Goal: Ask a question: Seek information or help from site administrators or community

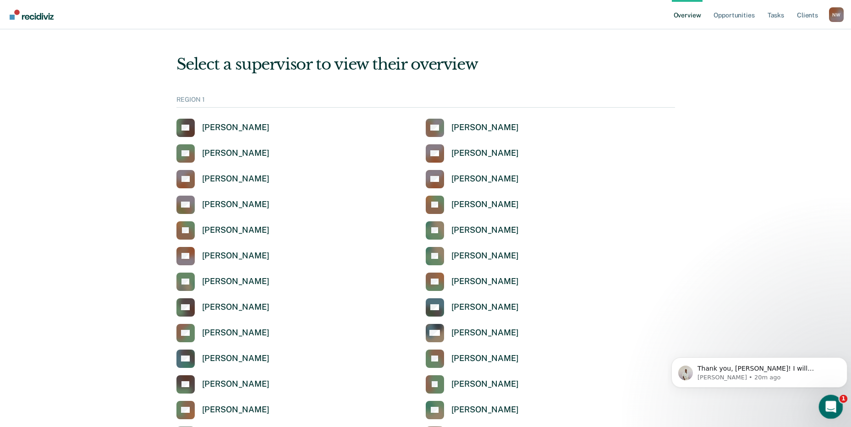
click at [827, 401] on icon "Open Intercom Messenger" at bounding box center [829, 405] width 15 height 15
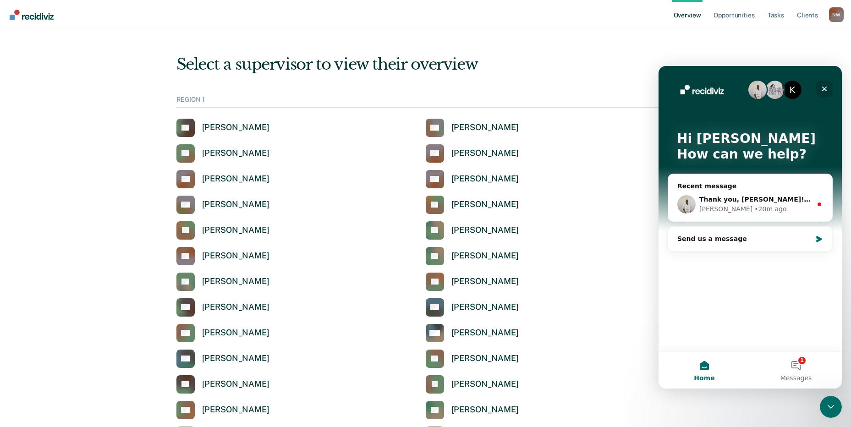
click at [826, 87] on icon "Close" at bounding box center [824, 88] width 7 height 7
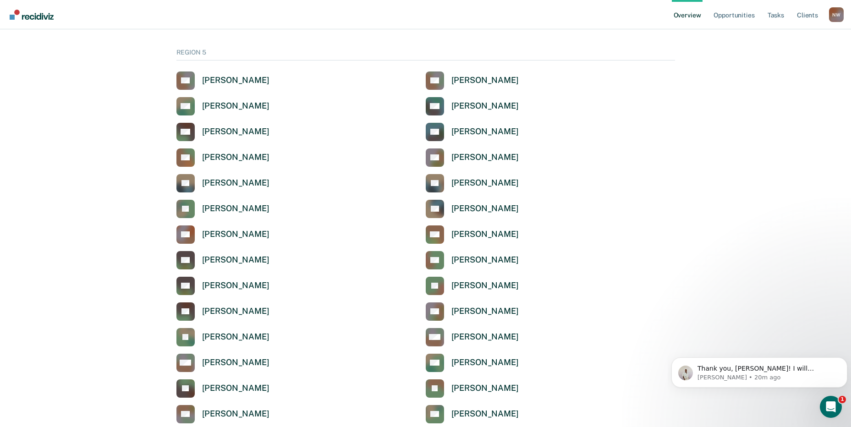
scroll to position [3007, 0]
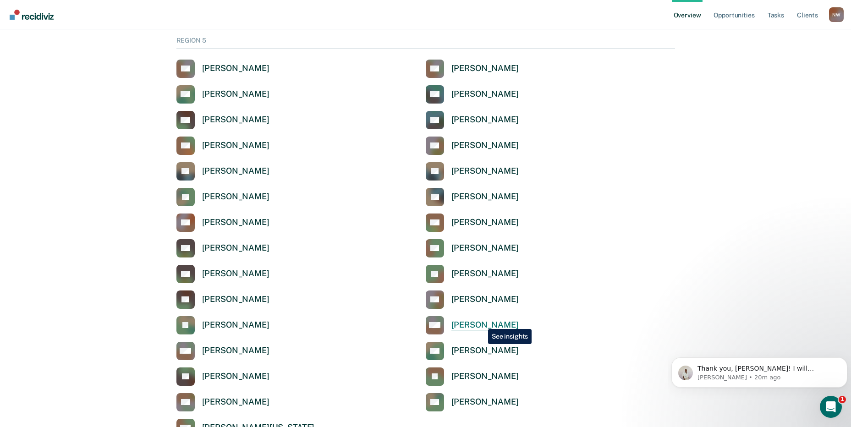
click at [481, 322] on div "[PERSON_NAME]" at bounding box center [485, 325] width 67 height 11
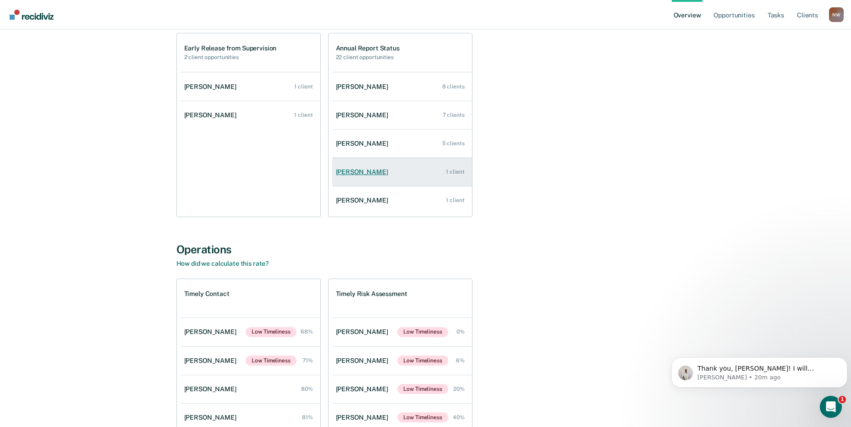
scroll to position [133, 0]
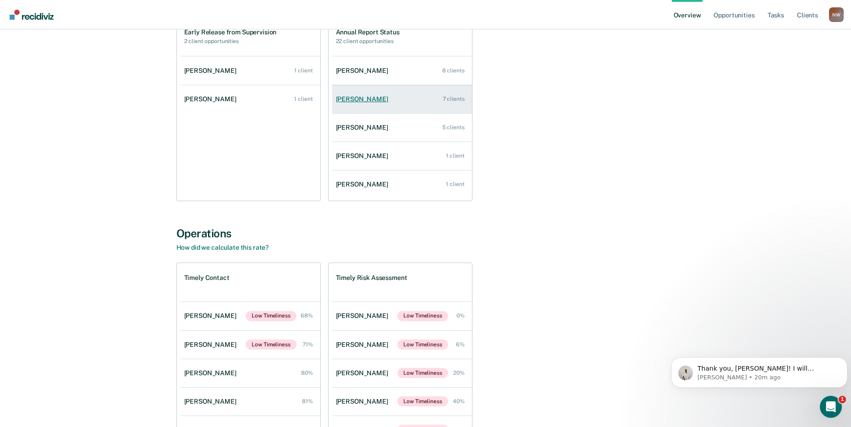
click at [371, 104] on link "[PERSON_NAME] 7 clients" at bounding box center [402, 99] width 140 height 26
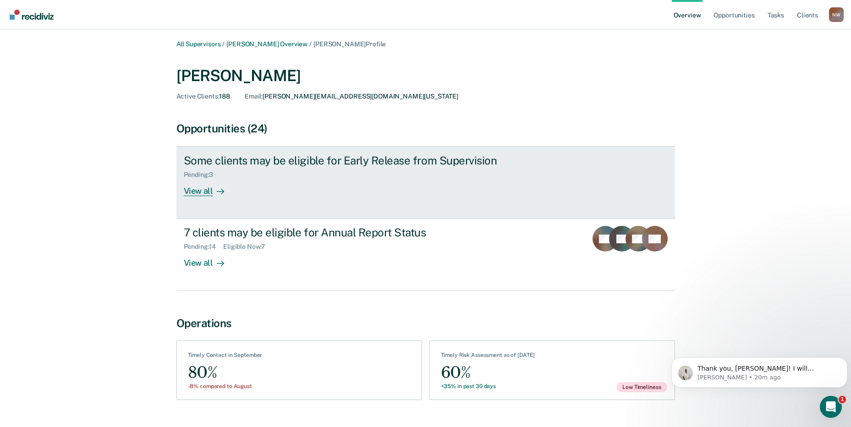
click at [225, 165] on div "Some clients may be eligible for Early Release from Supervision" at bounding box center [345, 160] width 322 height 13
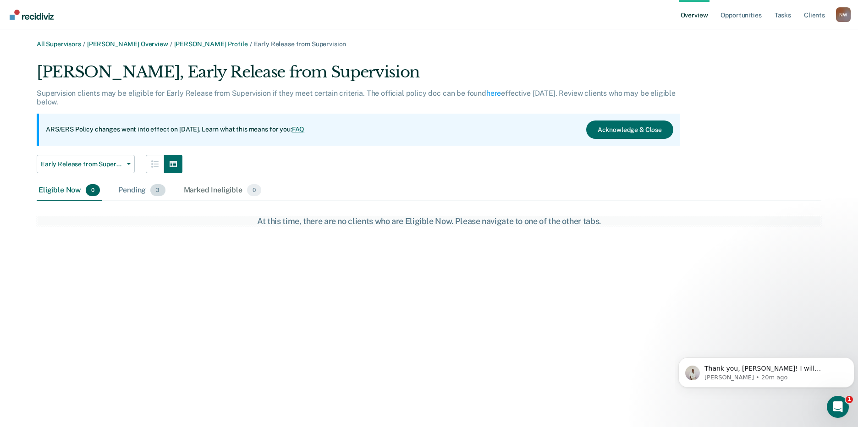
click at [124, 190] on div "Pending 3" at bounding box center [141, 191] width 50 height 20
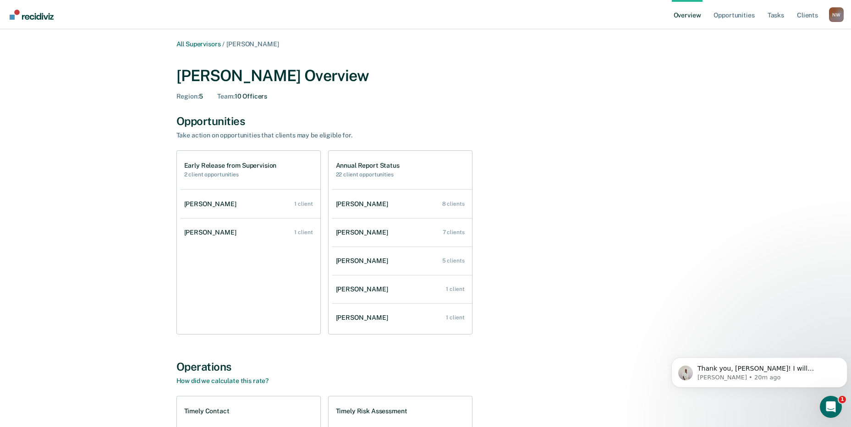
scroll to position [133, 0]
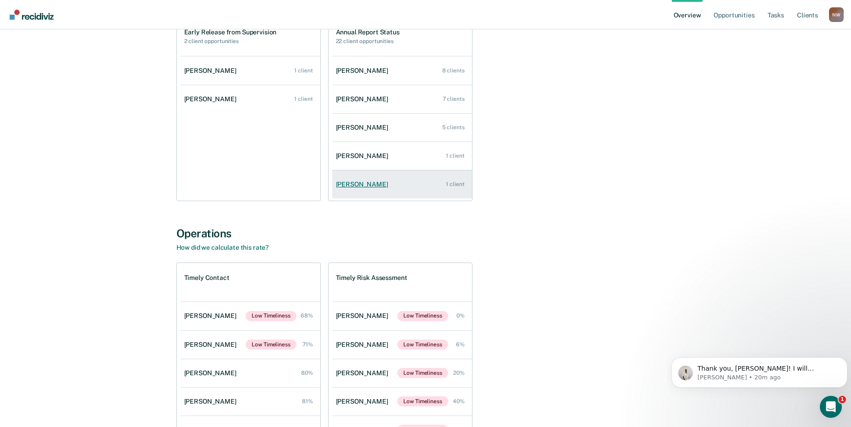
click at [363, 189] on link "[PERSON_NAME] 1 client" at bounding box center [402, 184] width 140 height 26
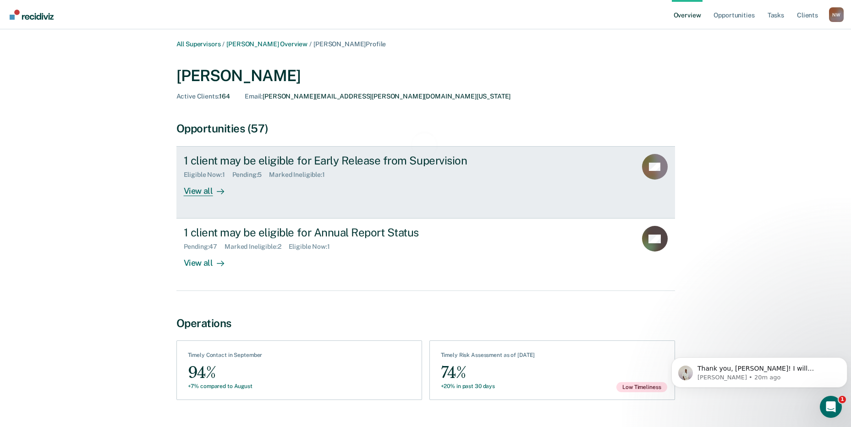
click at [215, 165] on div "1 client may be eligible for Early Release from Supervision" at bounding box center [345, 160] width 322 height 13
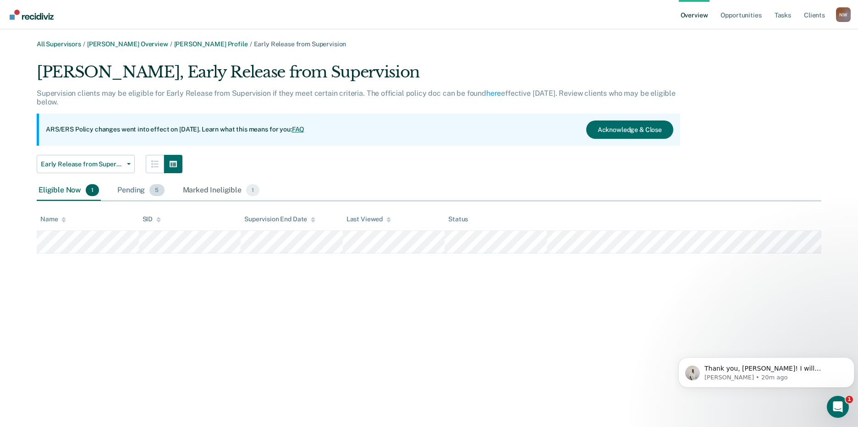
click at [120, 194] on div "Pending 5" at bounding box center [141, 191] width 50 height 20
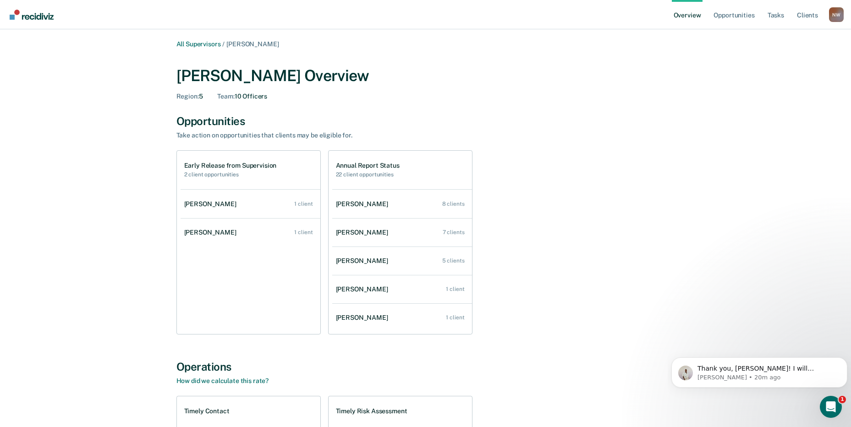
scroll to position [133, 0]
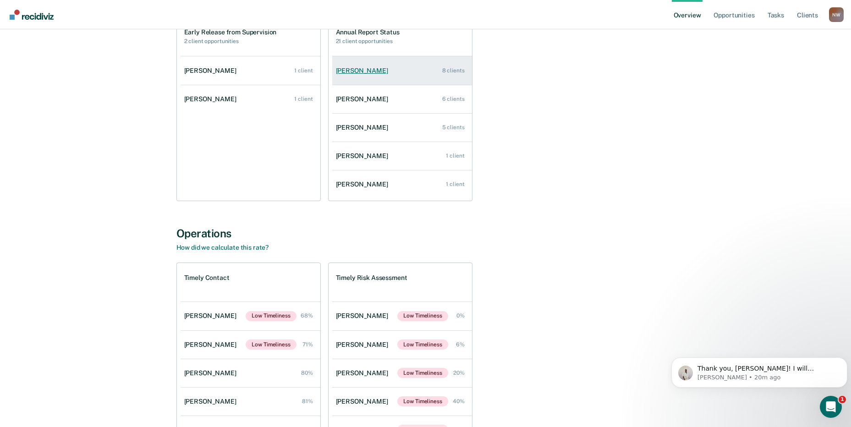
click at [370, 67] on div "[PERSON_NAME]" at bounding box center [364, 71] width 56 height 8
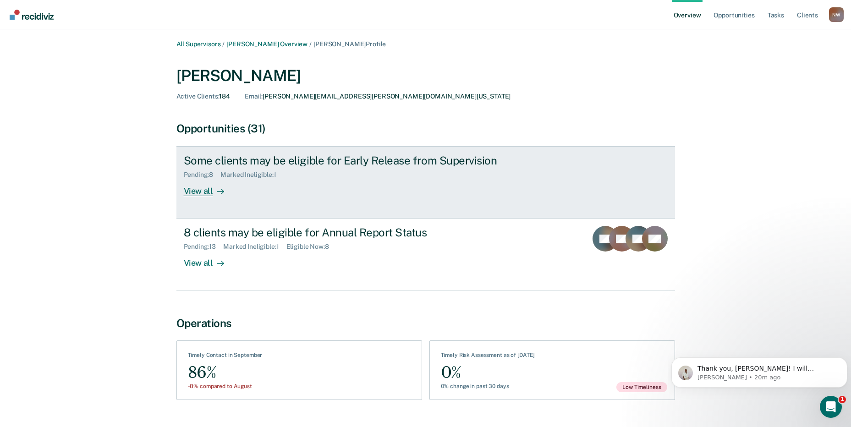
click at [231, 160] on div "Some clients may be eligible for Early Release from Supervision" at bounding box center [345, 160] width 322 height 13
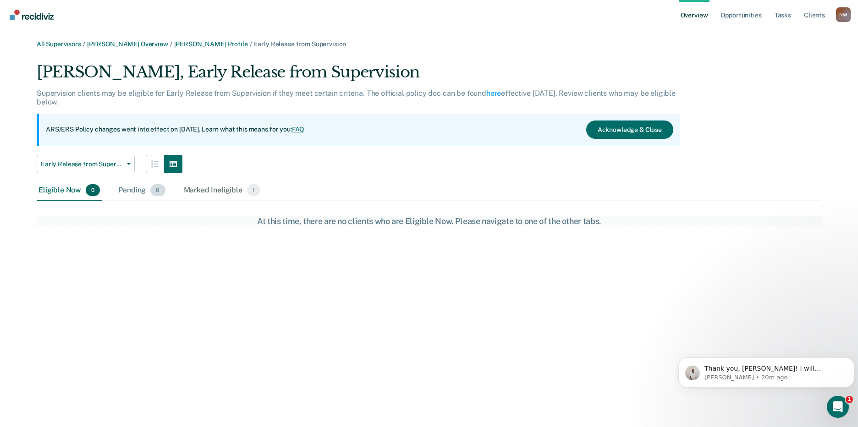
click at [129, 194] on div "Pending 8" at bounding box center [141, 191] width 50 height 20
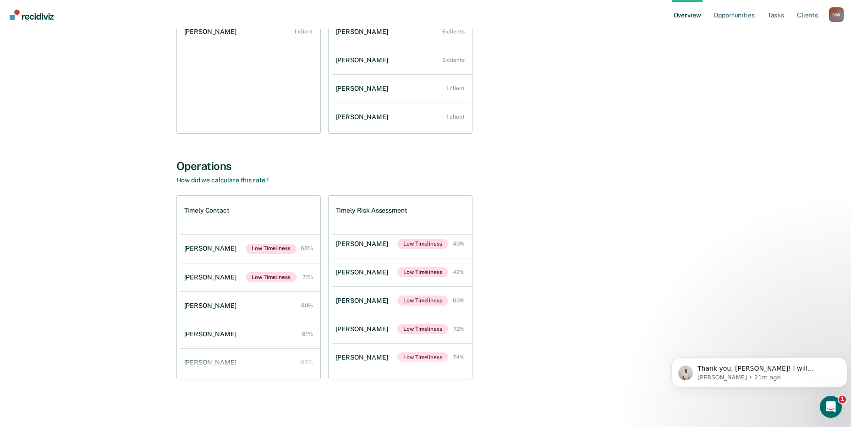
scroll to position [92, 0]
click at [359, 271] on div "[PERSON_NAME]" at bounding box center [364, 271] width 56 height 8
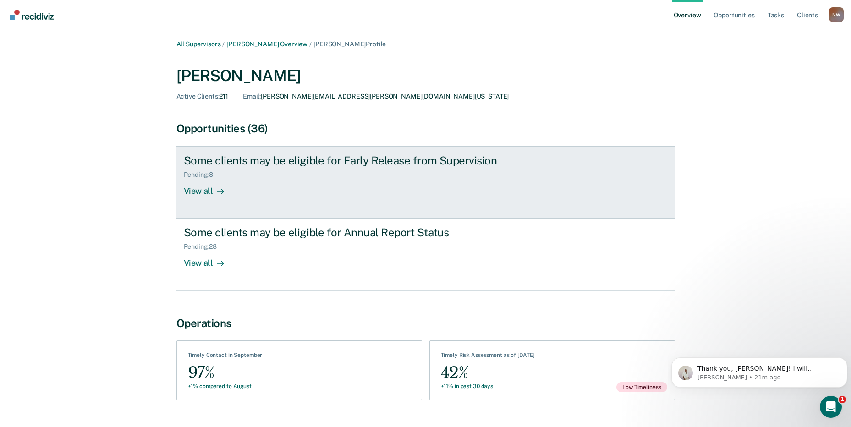
click at [207, 162] on div "Some clients may be eligible for Early Release from Supervision" at bounding box center [345, 160] width 322 height 13
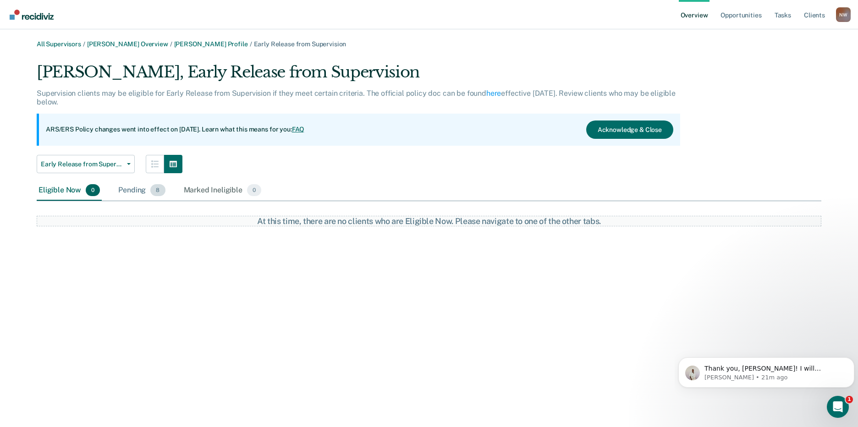
click at [137, 186] on div "Pending 8" at bounding box center [141, 191] width 50 height 20
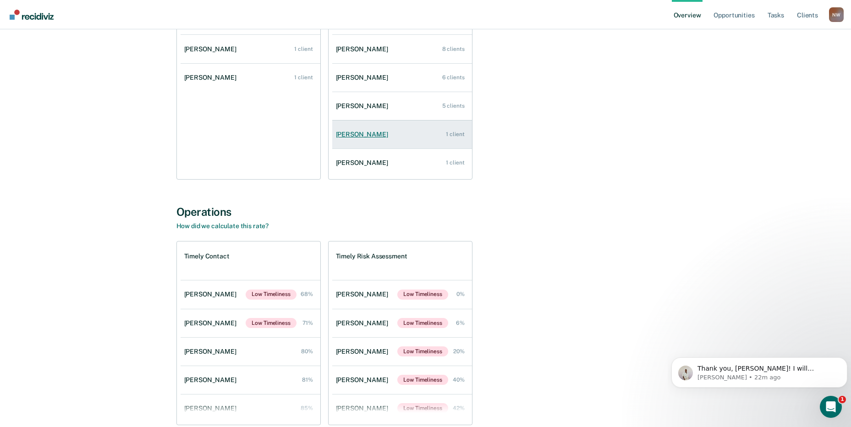
scroll to position [63, 0]
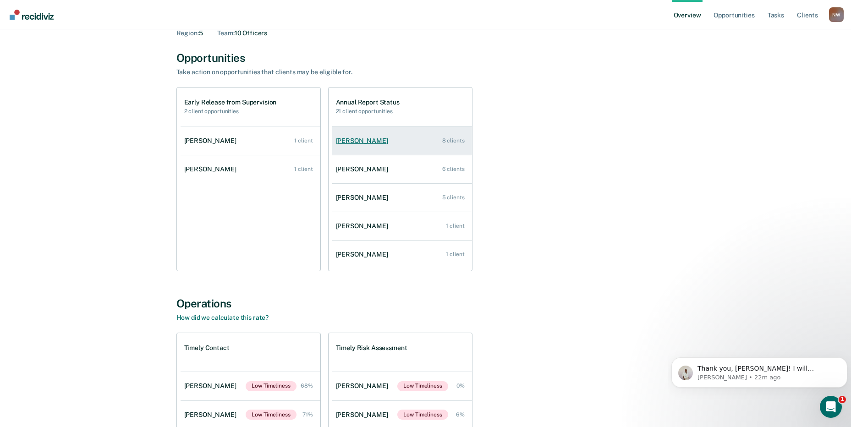
click at [362, 143] on div "[PERSON_NAME]" at bounding box center [364, 141] width 56 height 8
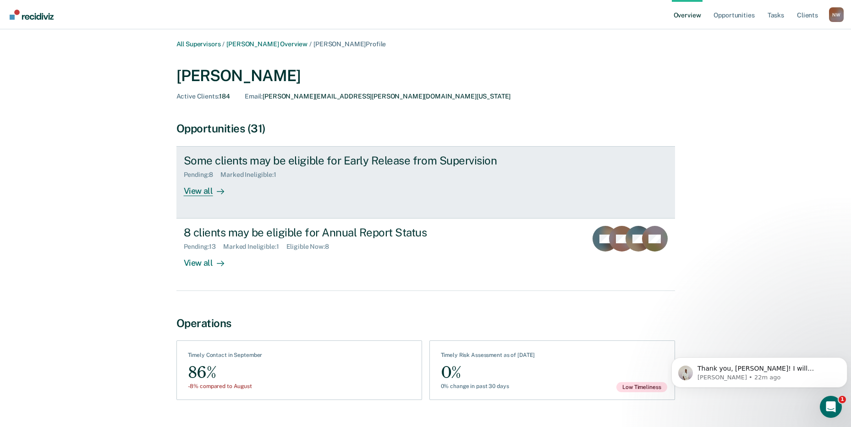
click at [261, 160] on div "Some clients may be eligible for Early Release from Supervision" at bounding box center [345, 160] width 322 height 13
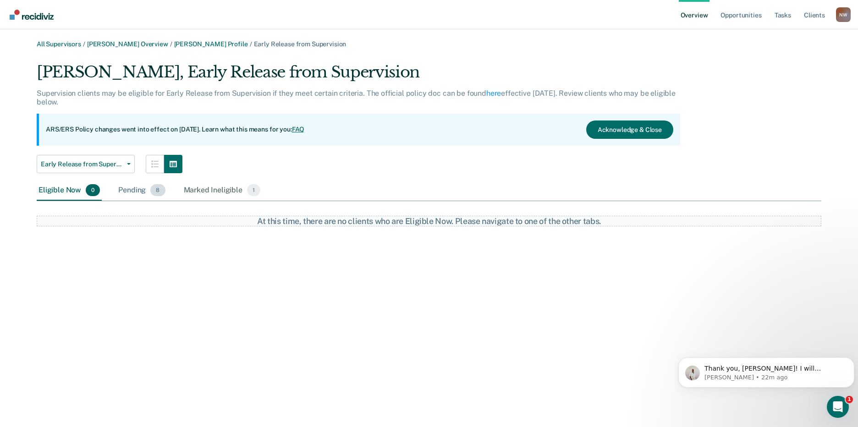
click at [120, 194] on div "Pending 8" at bounding box center [141, 191] width 50 height 20
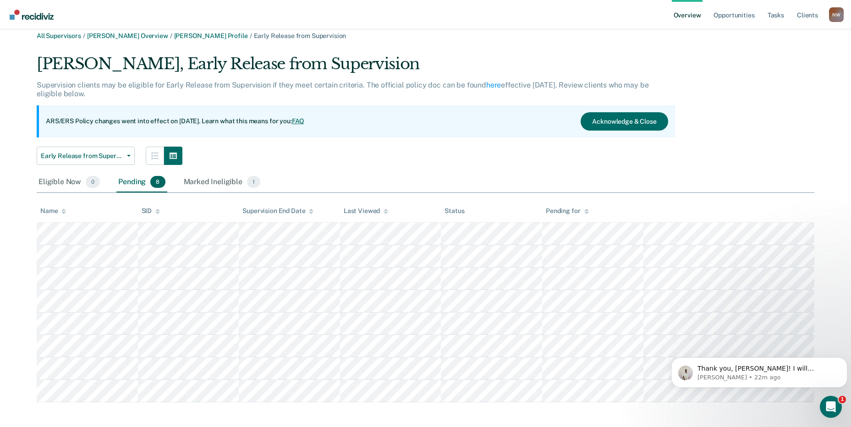
scroll to position [13, 0]
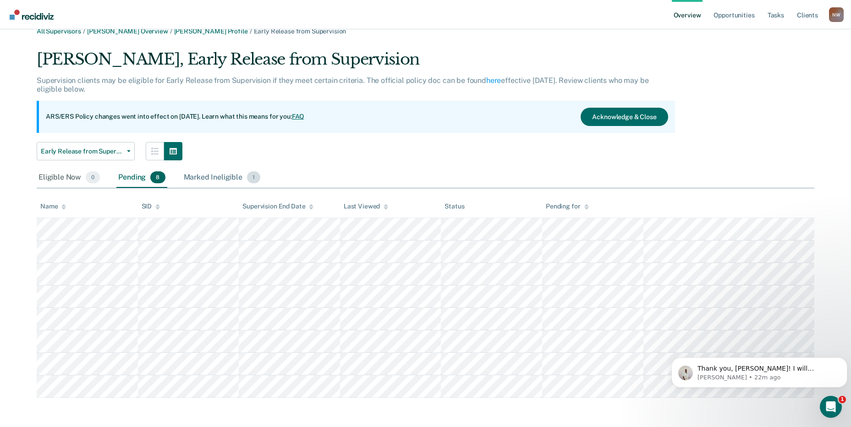
click at [225, 182] on div "Marked Ineligible 1" at bounding box center [222, 178] width 81 height 20
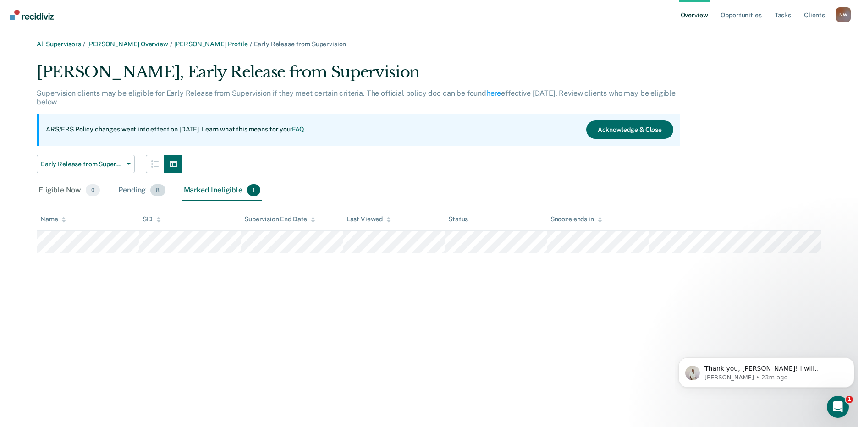
click at [130, 191] on div "Pending 8" at bounding box center [141, 191] width 50 height 20
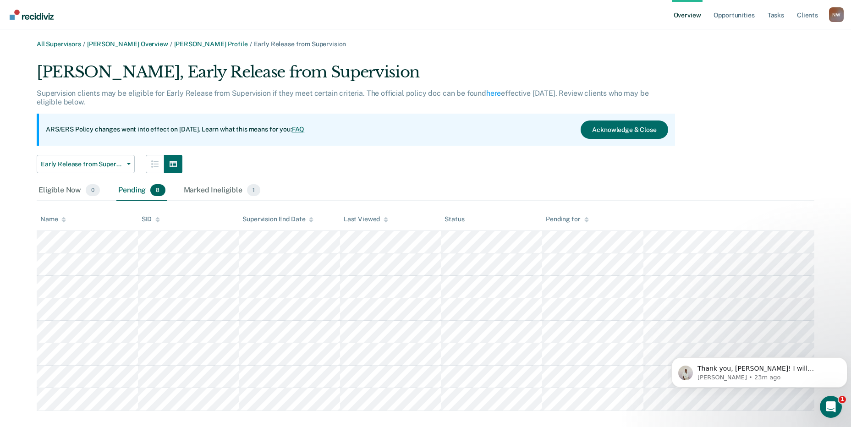
scroll to position [13, 0]
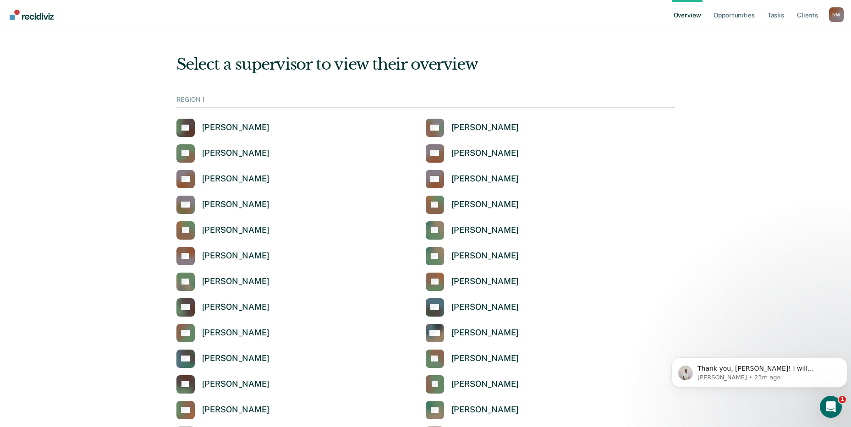
scroll to position [3007, 0]
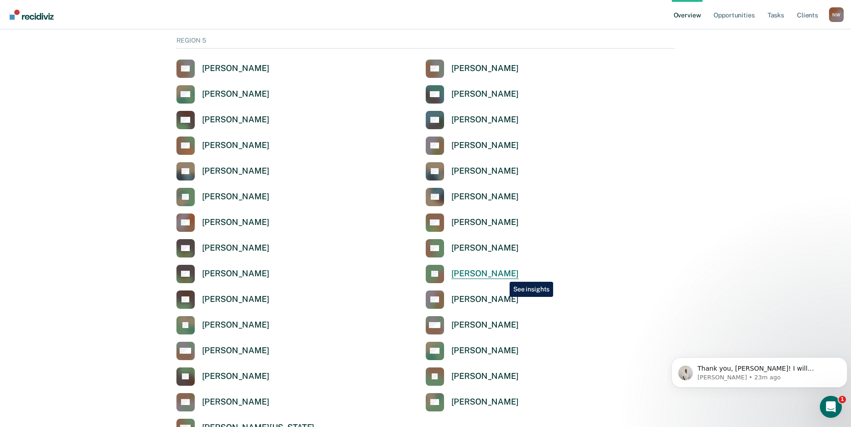
click at [501, 273] on div "[PERSON_NAME]" at bounding box center [485, 274] width 67 height 11
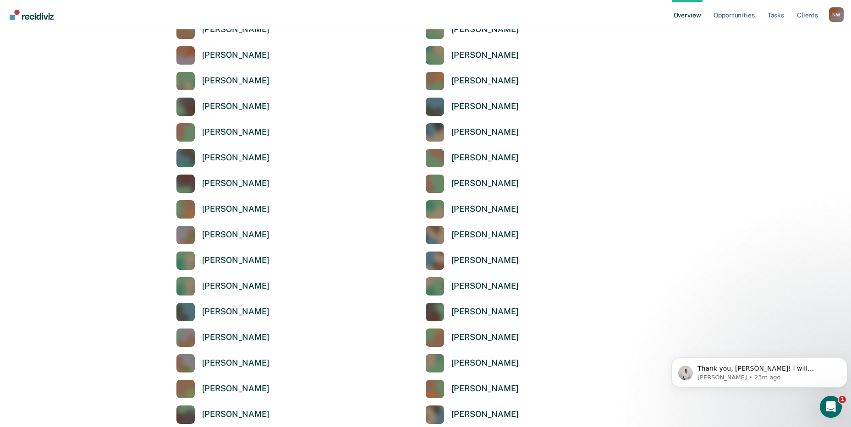
scroll to position [3007, 0]
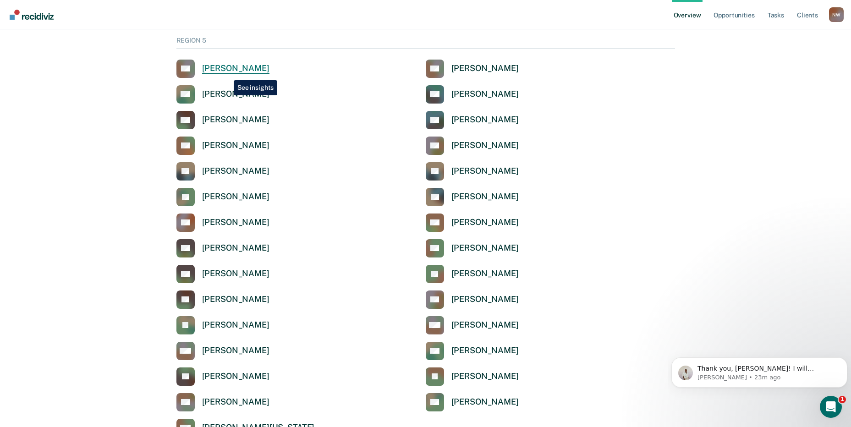
click at [226, 72] on div "[PERSON_NAME]" at bounding box center [235, 68] width 67 height 11
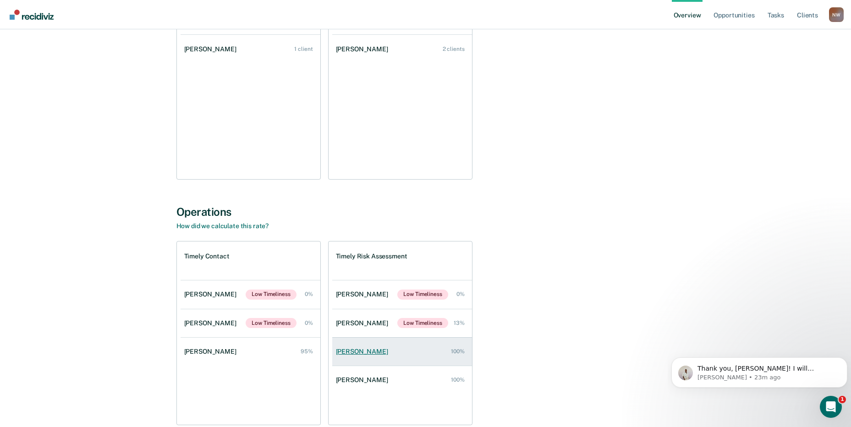
scroll to position [63, 0]
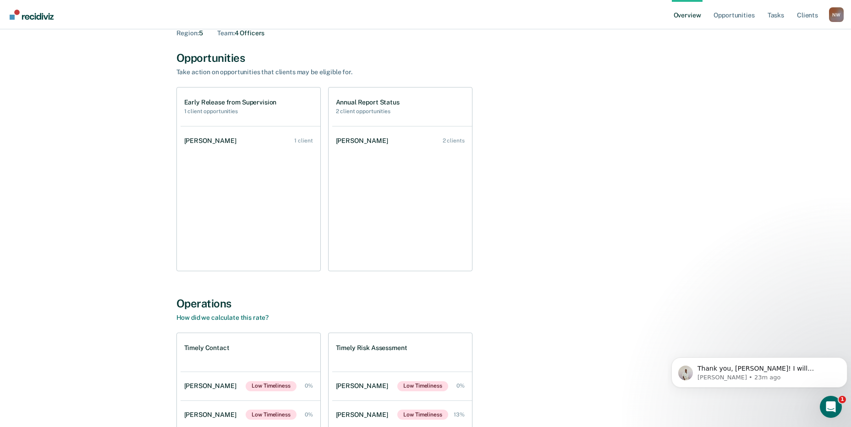
scroll to position [3007, 0]
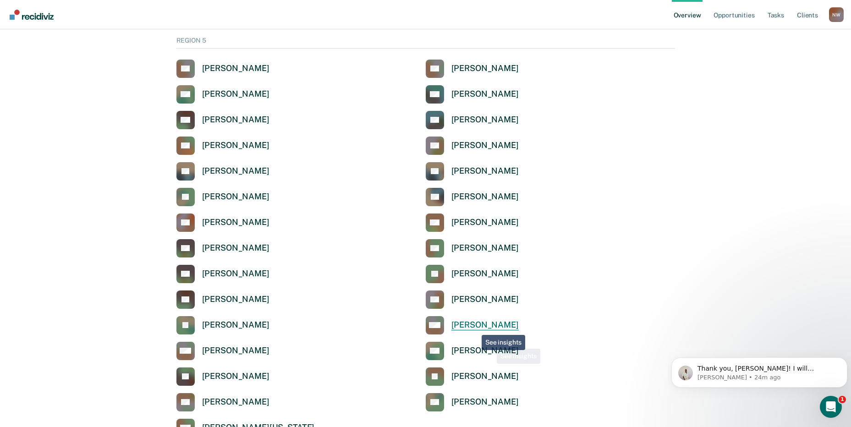
click at [476, 326] on div "[PERSON_NAME]" at bounding box center [485, 325] width 67 height 11
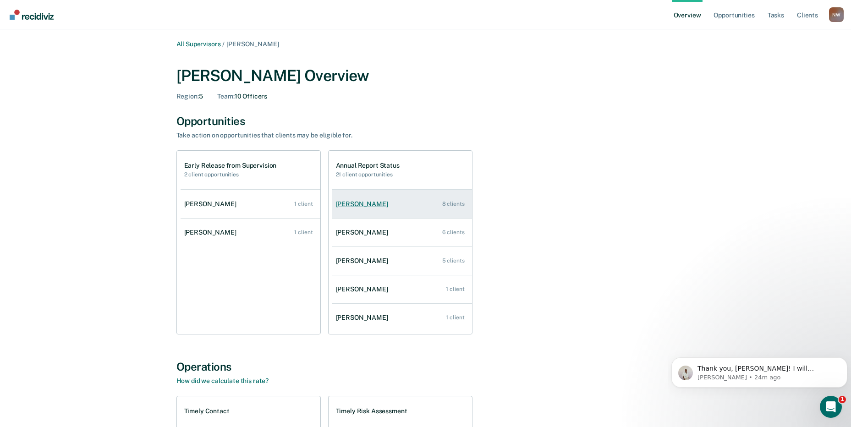
click at [365, 205] on div "[PERSON_NAME]" at bounding box center [364, 204] width 56 height 8
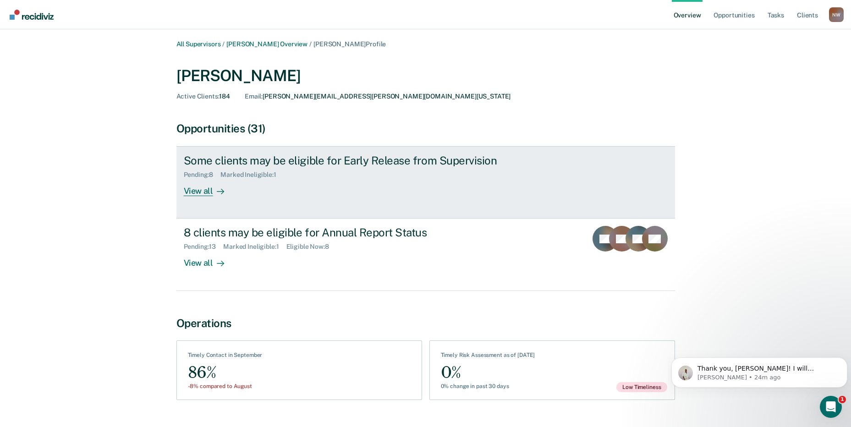
click at [225, 162] on div "Some clients may be eligible for Early Release from Supervision" at bounding box center [345, 160] width 322 height 13
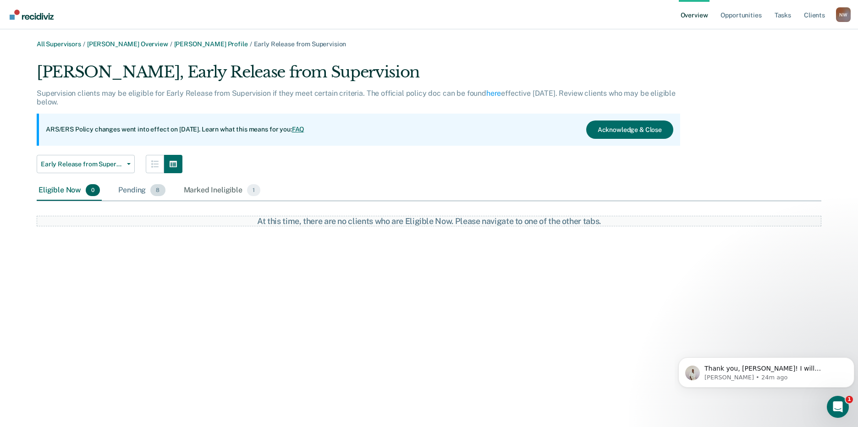
click at [131, 190] on div "Pending 8" at bounding box center [141, 191] width 50 height 20
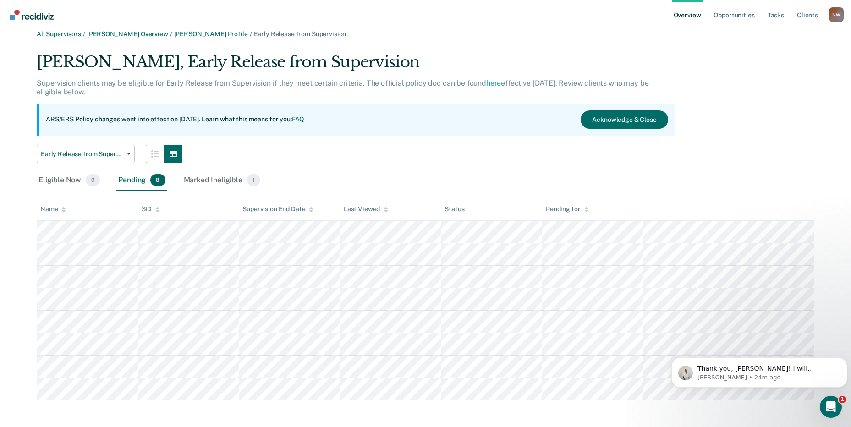
scroll to position [13, 0]
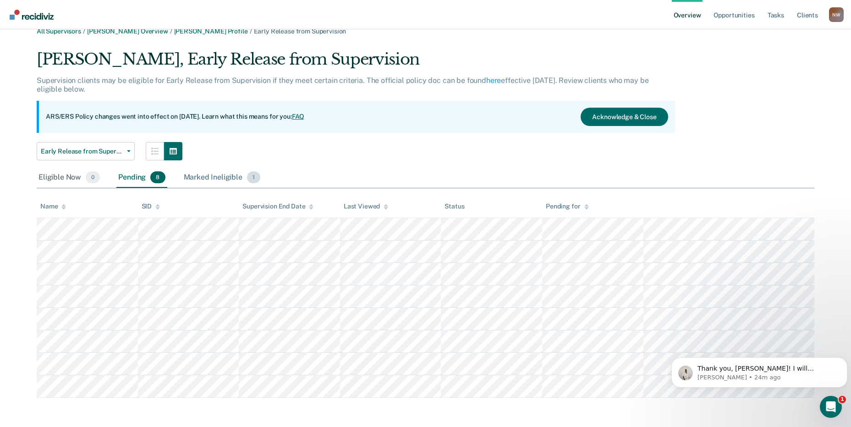
click at [206, 180] on div "Marked Ineligible 1" at bounding box center [222, 178] width 81 height 20
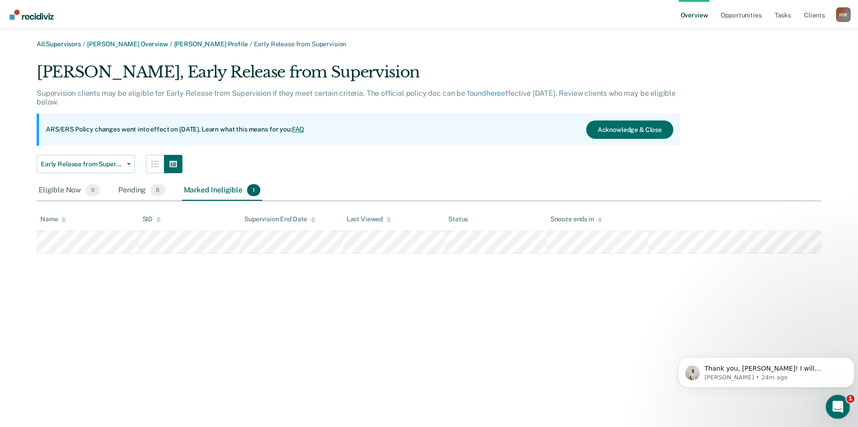
click at [837, 401] on icon "Open Intercom Messenger" at bounding box center [836, 405] width 15 height 15
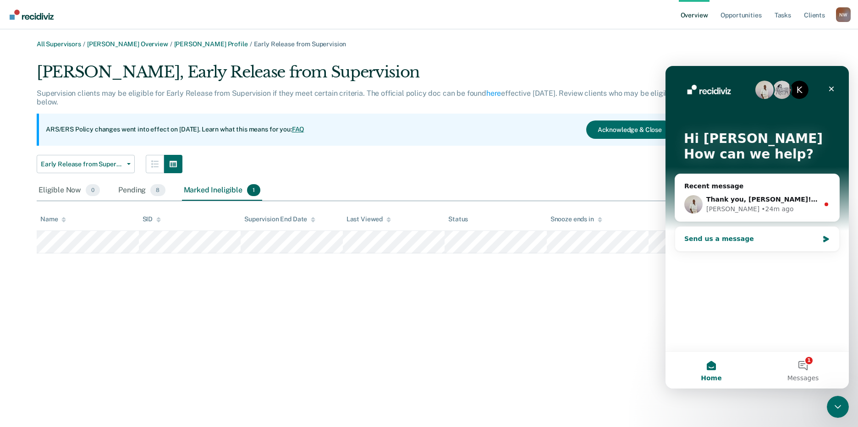
click at [725, 238] on div "Send us a message" at bounding box center [751, 239] width 134 height 10
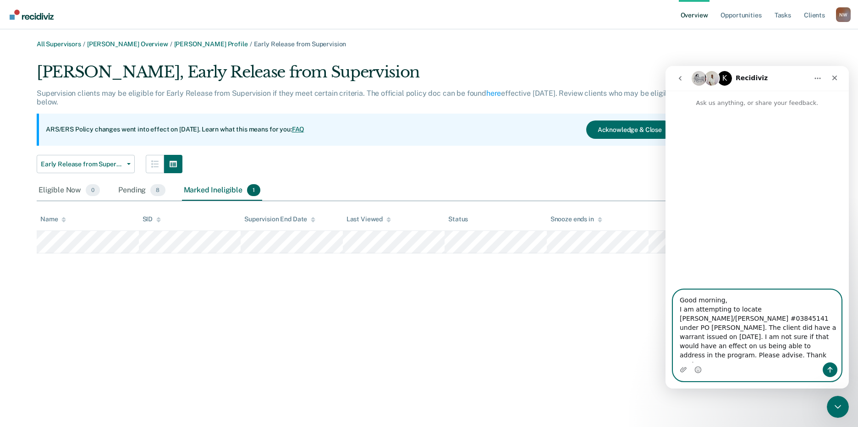
type textarea "Good morning, I am attempting to locate [PERSON_NAME]/[PERSON_NAME] #03845141 u…"
click at [828, 368] on icon "Send a message…" at bounding box center [830, 369] width 7 height 7
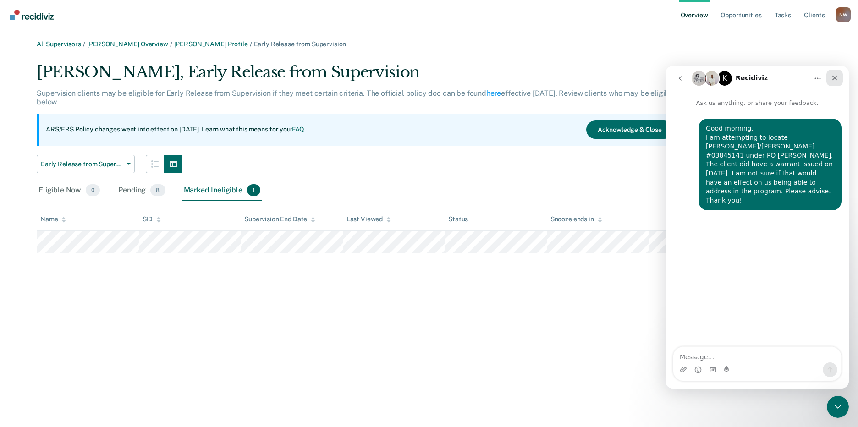
click at [838, 76] on icon "Close" at bounding box center [834, 77] width 7 height 7
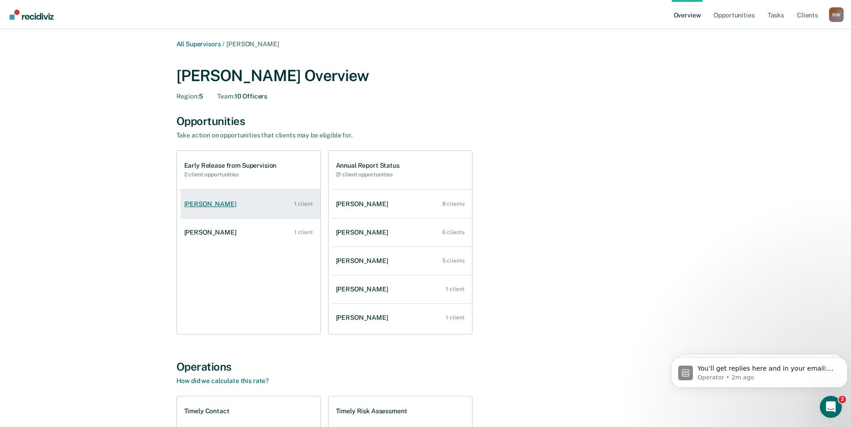
click at [209, 202] on div "[PERSON_NAME]" at bounding box center [212, 204] width 56 height 8
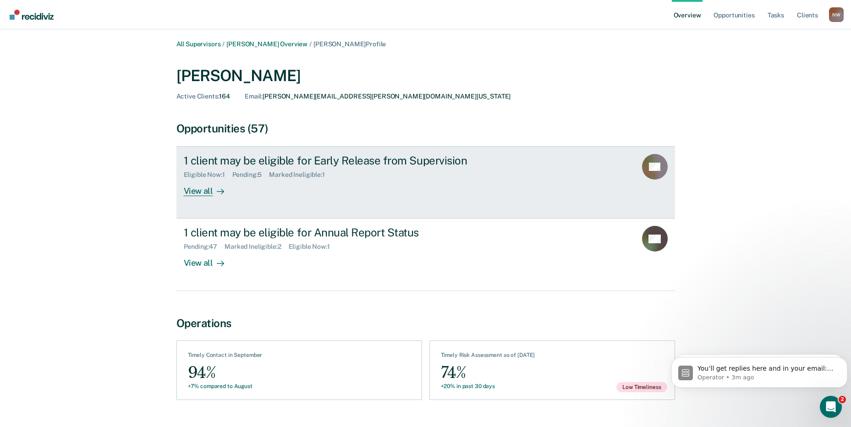
click at [224, 163] on div "1 client may be eligible for Early Release from Supervision" at bounding box center [345, 160] width 322 height 13
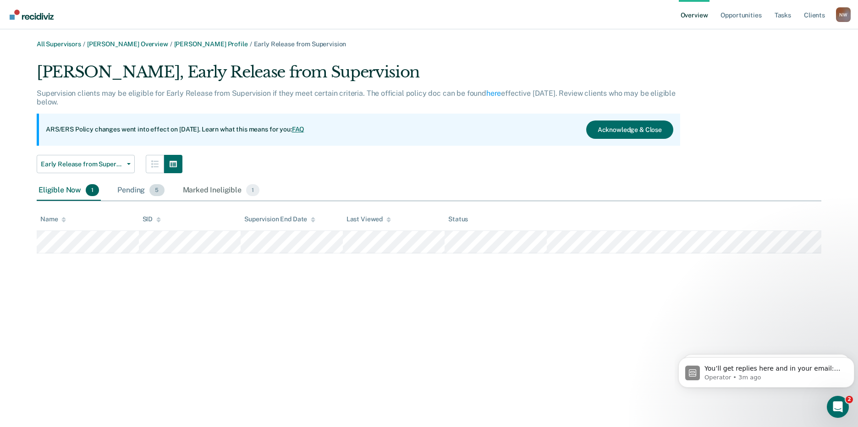
click at [132, 190] on div "Pending 5" at bounding box center [141, 191] width 50 height 20
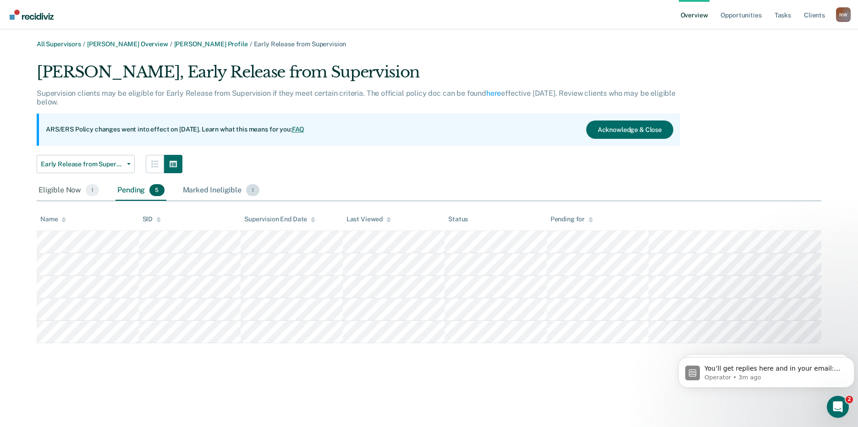
click at [208, 190] on div "Marked Ineligible 1" at bounding box center [221, 191] width 81 height 20
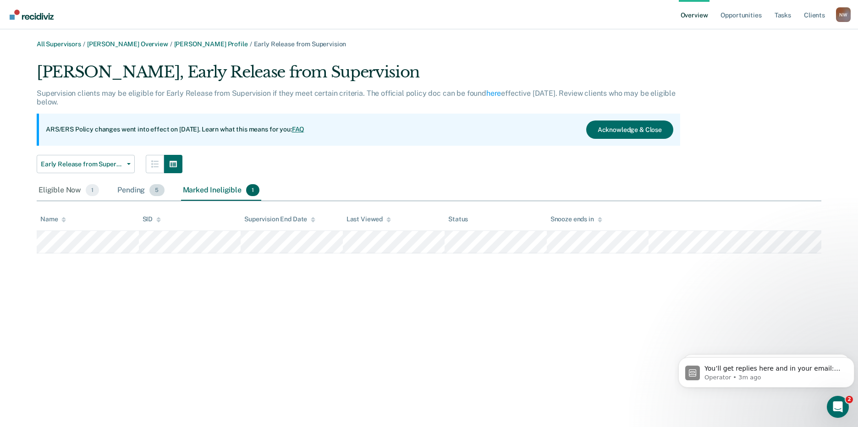
click at [128, 187] on div "Pending 5" at bounding box center [141, 191] width 50 height 20
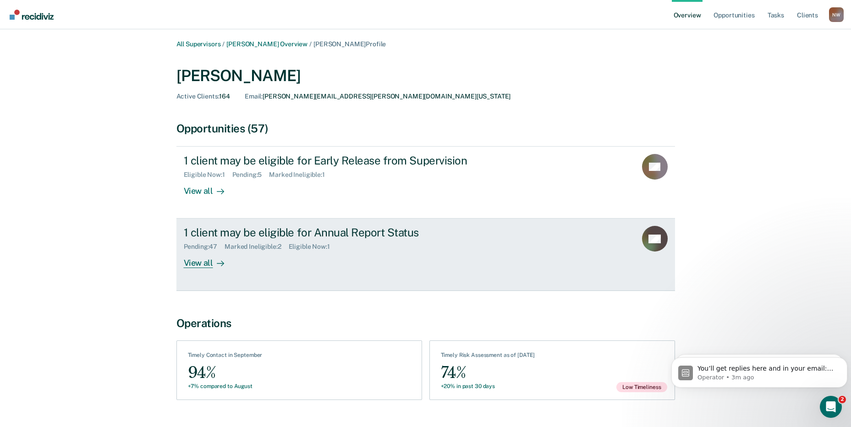
click at [238, 234] on div "1 client may be eligible for Annual Report Status" at bounding box center [345, 232] width 322 height 13
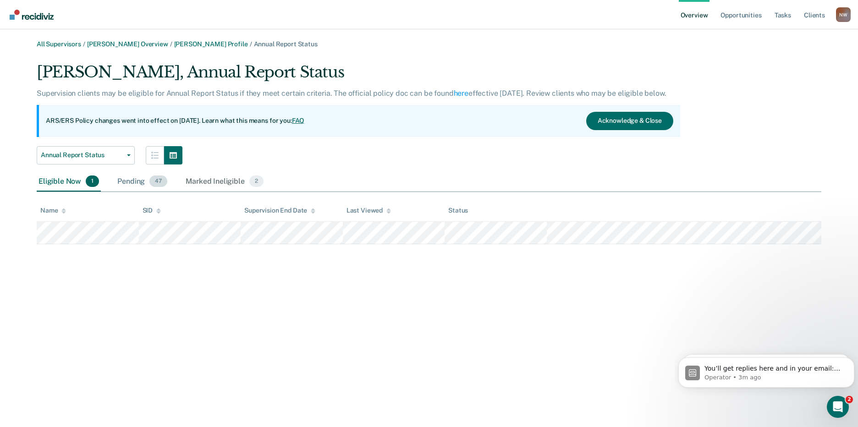
click at [140, 182] on div "Pending 47" at bounding box center [143, 182] width 54 height 20
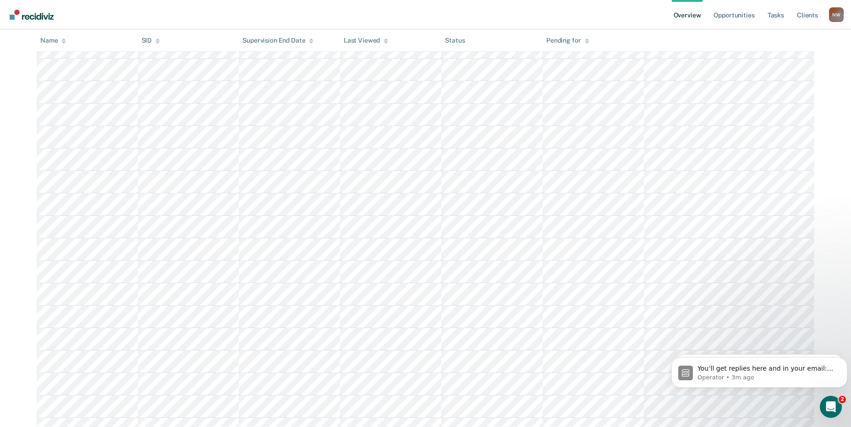
scroll to position [880, 0]
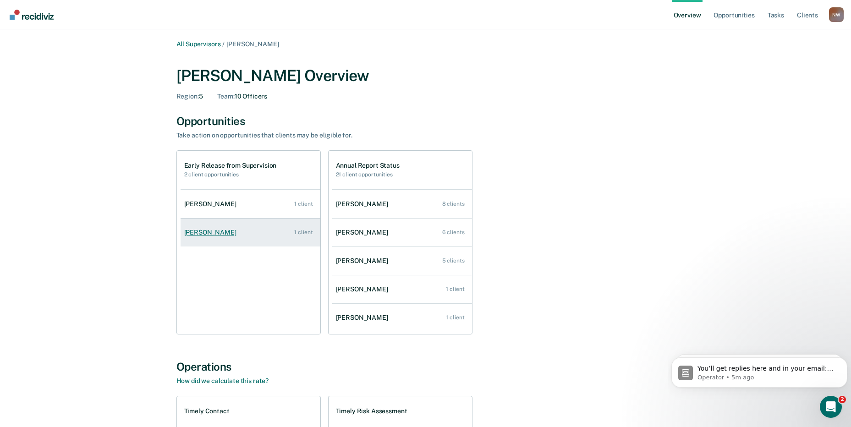
click at [207, 234] on div "[PERSON_NAME]" at bounding box center [212, 233] width 56 height 8
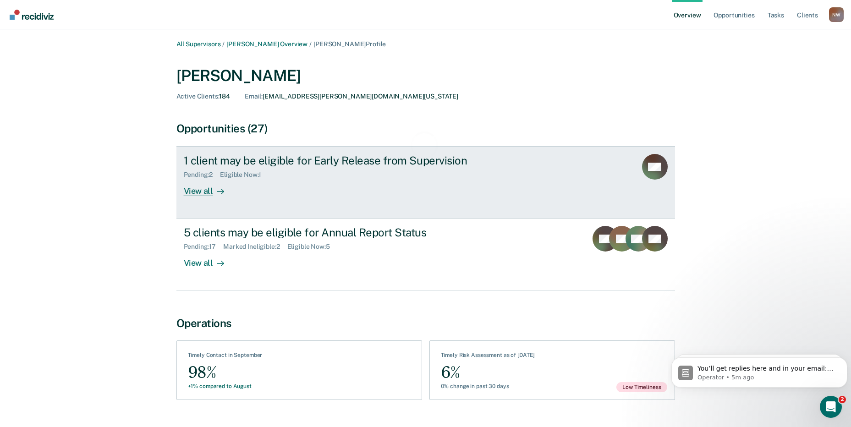
click at [238, 170] on div "Pending : 2 Eligible Now : 1" at bounding box center [345, 172] width 322 height 11
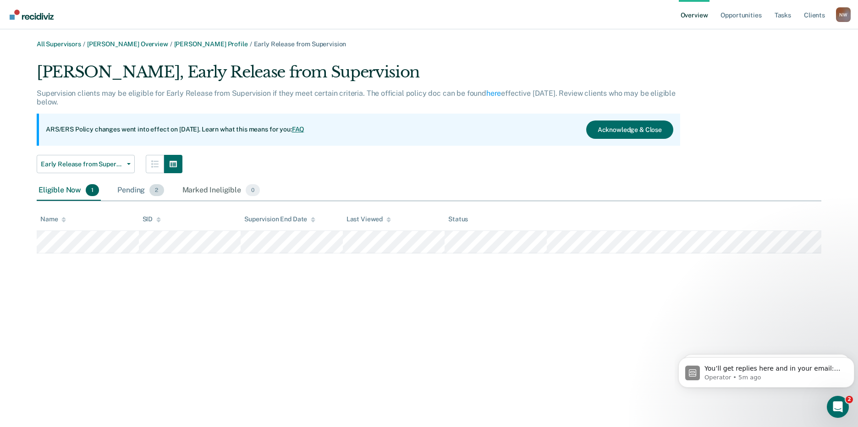
click at [134, 191] on div "Pending 2" at bounding box center [141, 191] width 50 height 20
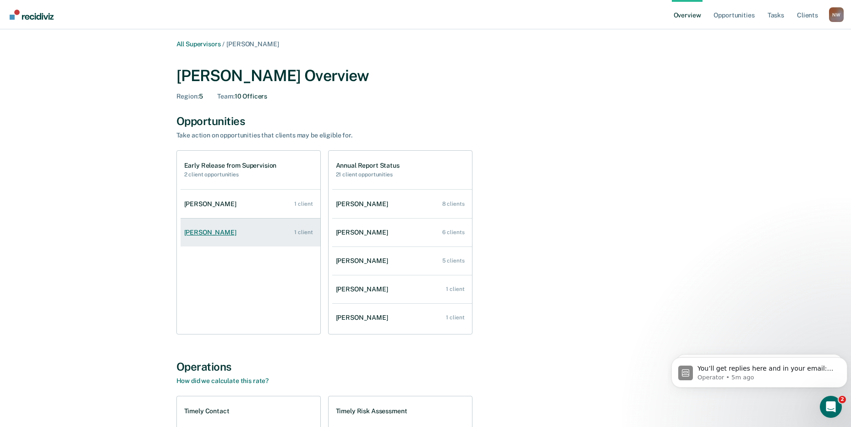
click at [202, 232] on div "[PERSON_NAME]" at bounding box center [212, 233] width 56 height 8
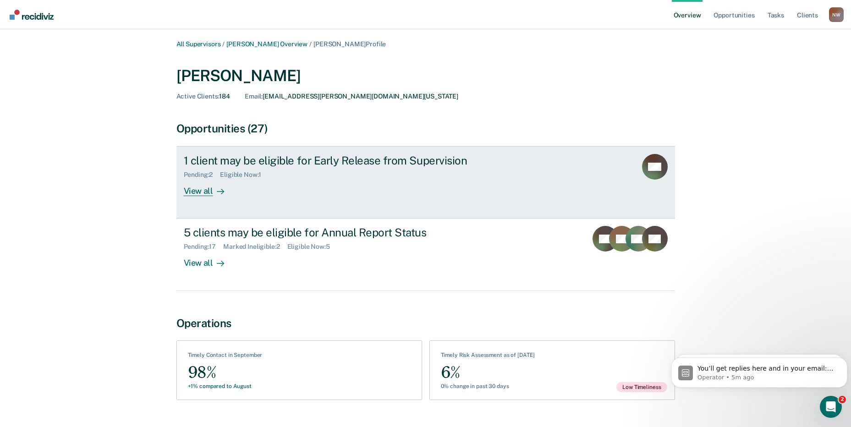
click at [228, 171] on div "Eligible Now : 1" at bounding box center [244, 175] width 49 height 8
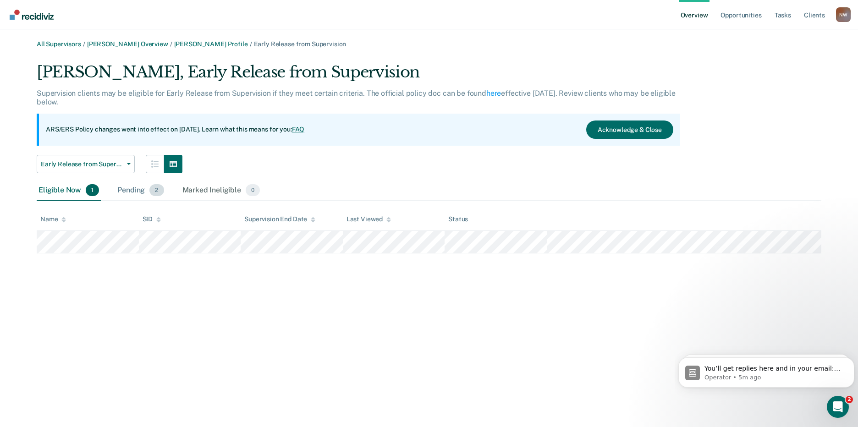
click at [137, 193] on div "Pending 2" at bounding box center [141, 191] width 50 height 20
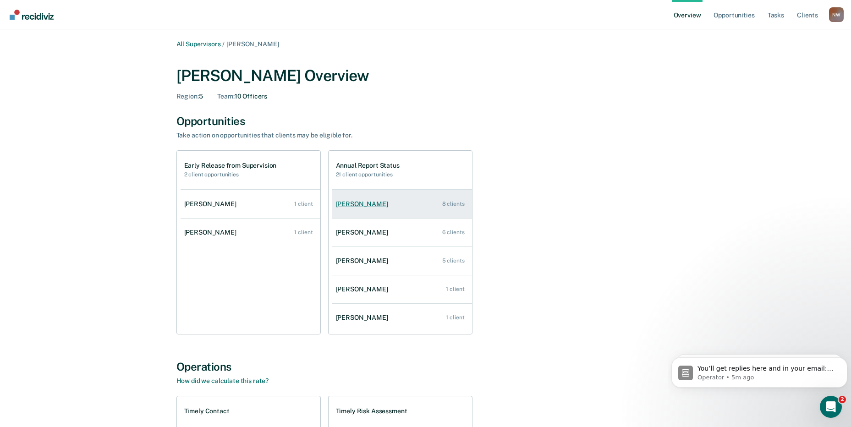
click at [369, 208] on link "[PERSON_NAME] 8 clients" at bounding box center [402, 204] width 140 height 26
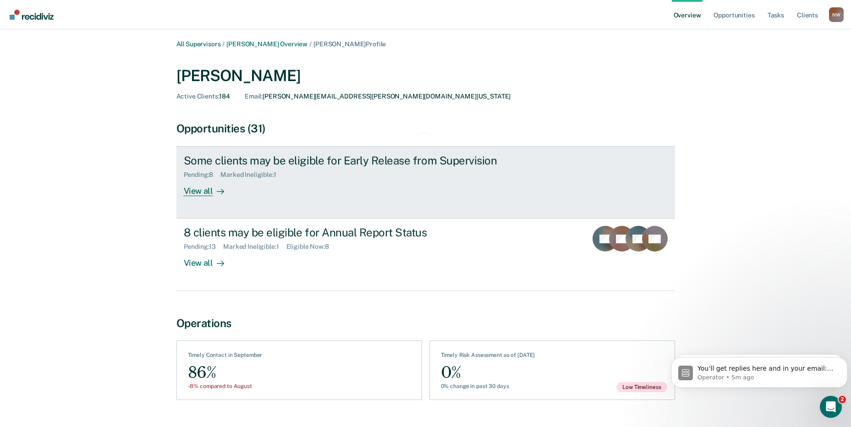
click at [239, 173] on div "Marked Ineligible : 1" at bounding box center [251, 175] width 63 height 8
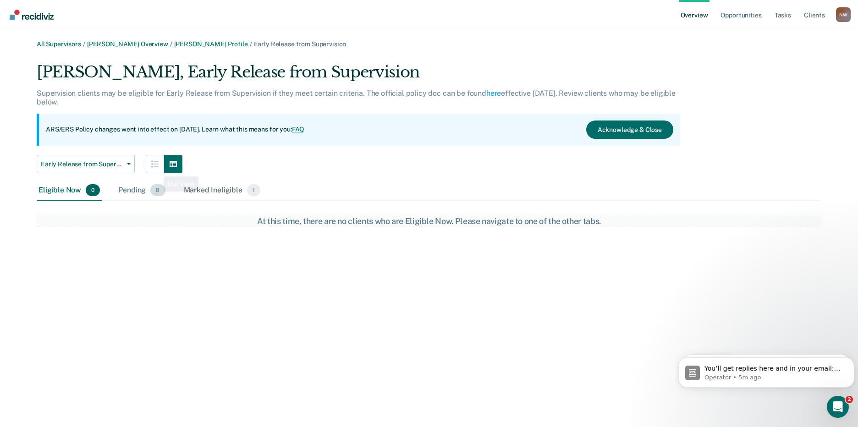
click at [128, 195] on div "Pending 8" at bounding box center [141, 191] width 50 height 20
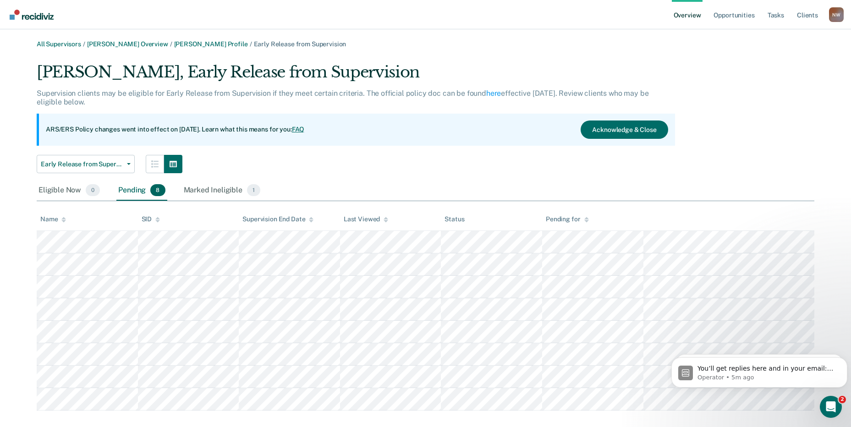
scroll to position [13, 0]
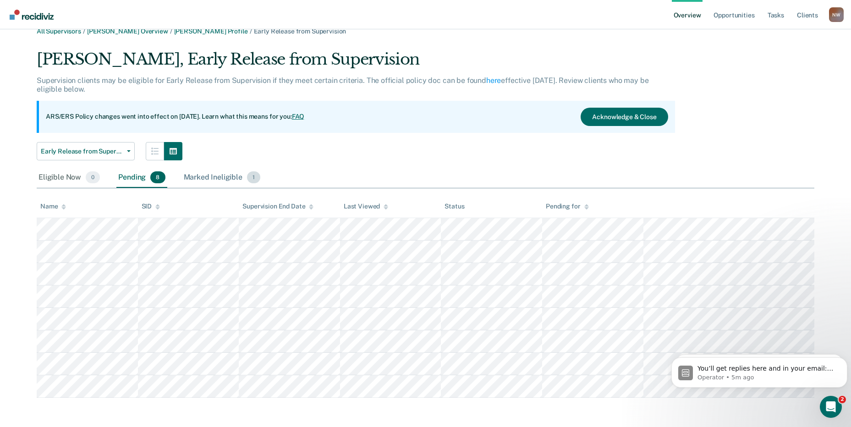
click at [222, 175] on div "Marked Ineligible 1" at bounding box center [222, 178] width 81 height 20
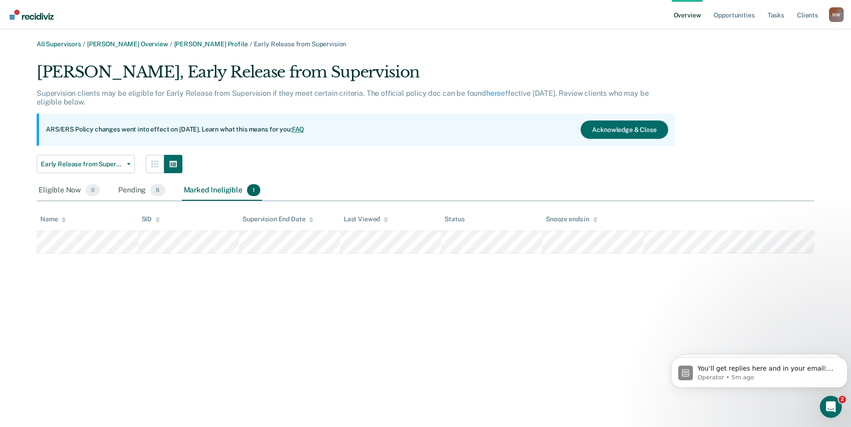
scroll to position [0, 0]
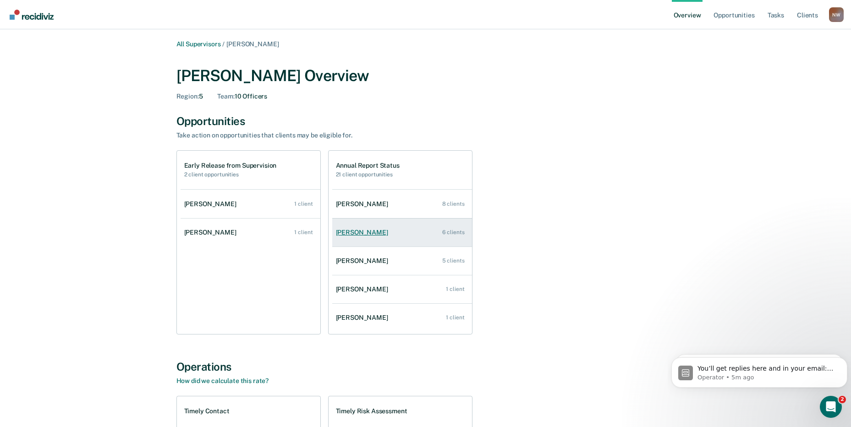
click at [375, 234] on div "[PERSON_NAME]" at bounding box center [364, 233] width 56 height 8
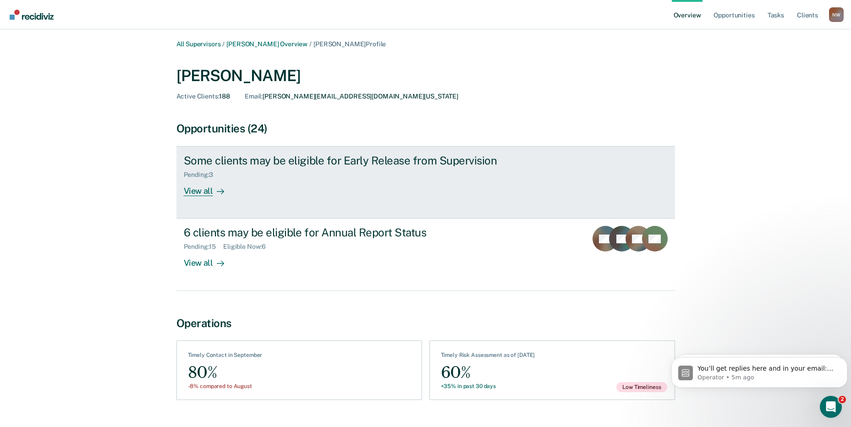
click at [266, 175] on div "Pending : 3" at bounding box center [345, 172] width 322 height 11
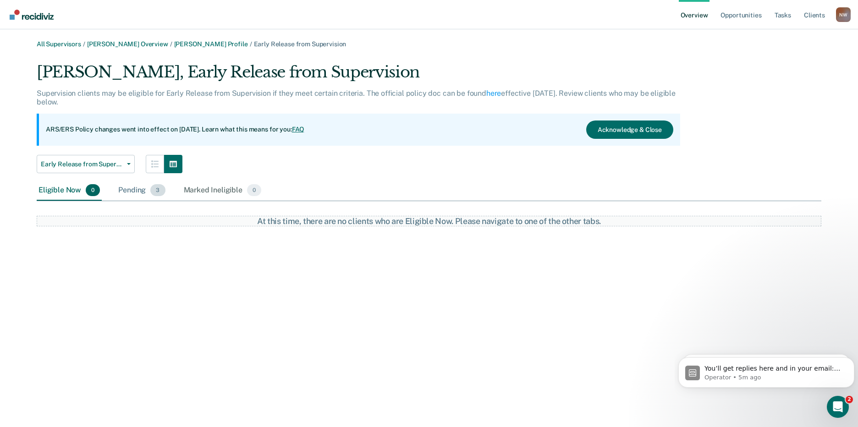
click at [127, 190] on div "Pending 3" at bounding box center [141, 191] width 50 height 20
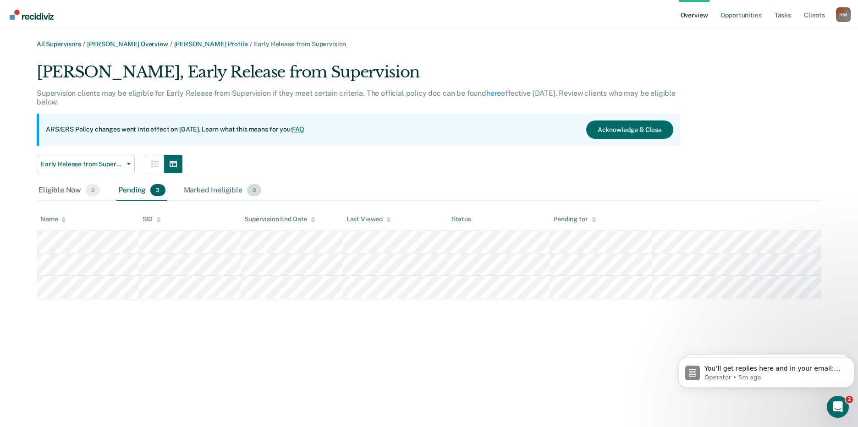
click at [204, 195] on div "Marked Ineligible 0" at bounding box center [223, 191] width 82 height 20
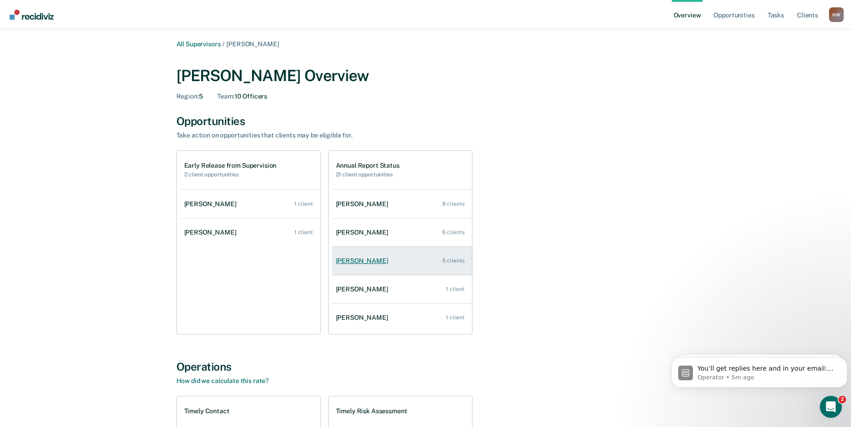
click at [355, 267] on link "[PERSON_NAME] 5 clients" at bounding box center [402, 261] width 140 height 26
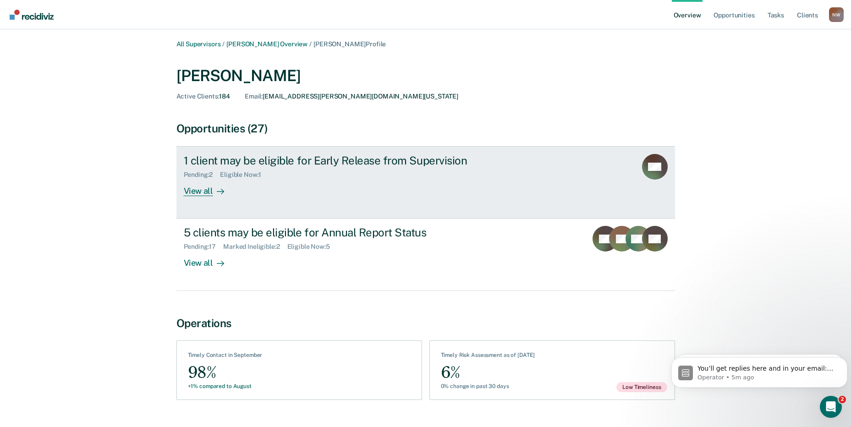
click at [227, 183] on div "View all" at bounding box center [209, 188] width 51 height 18
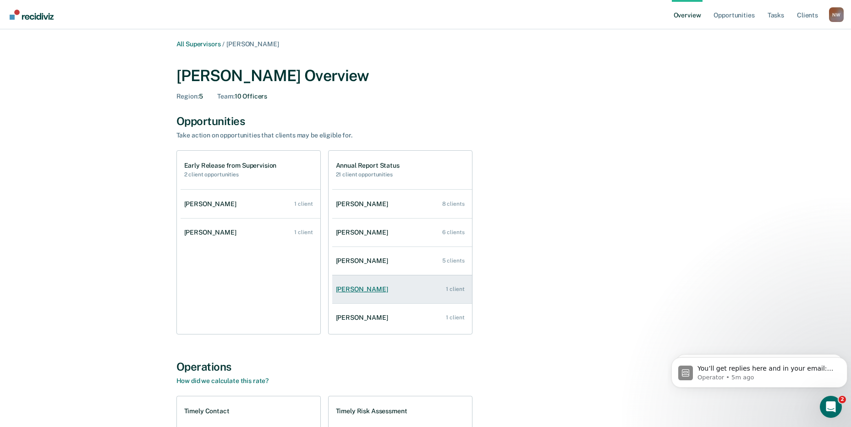
click at [377, 290] on div "[PERSON_NAME]" at bounding box center [364, 290] width 56 height 8
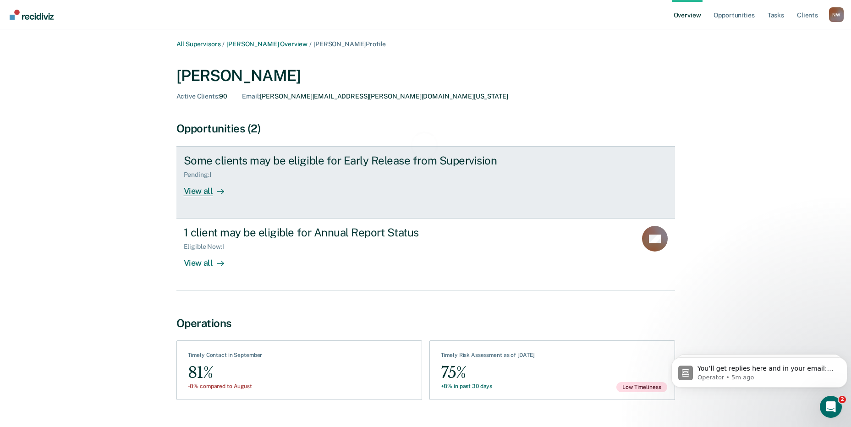
click at [262, 165] on div "Some clients may be eligible for Early Release from Supervision" at bounding box center [345, 160] width 322 height 13
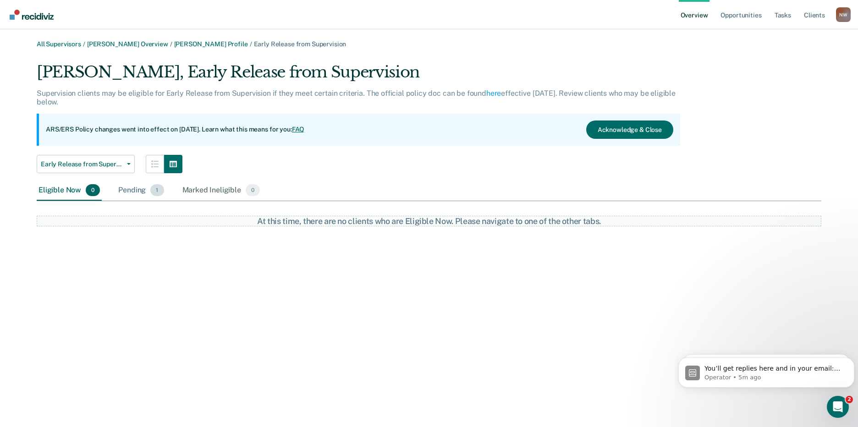
click at [140, 188] on div "Pending 1" at bounding box center [140, 191] width 49 height 20
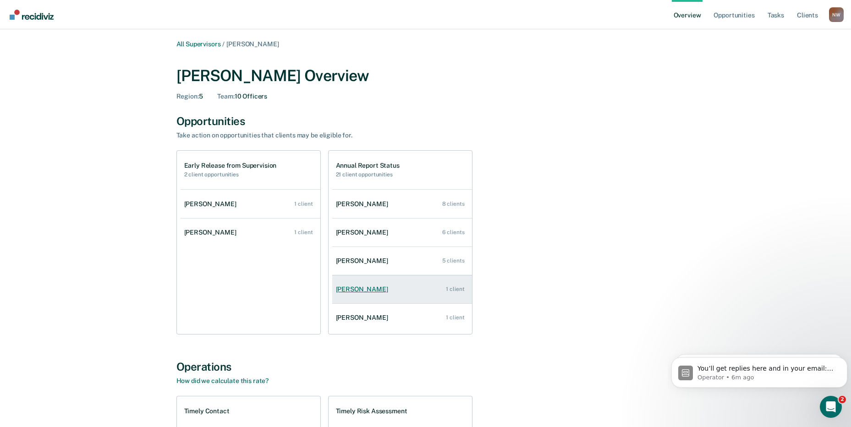
click at [363, 289] on div "[PERSON_NAME]" at bounding box center [364, 290] width 56 height 8
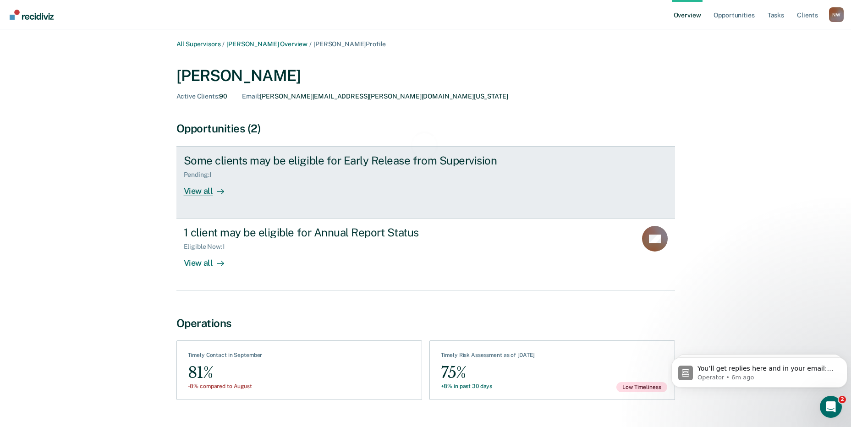
click at [264, 169] on div "Pending : 1" at bounding box center [345, 172] width 322 height 11
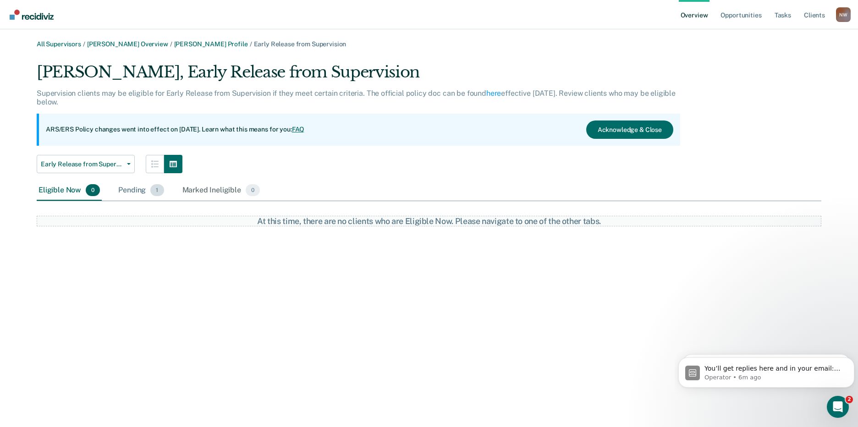
click at [126, 195] on div "Pending 1" at bounding box center [140, 191] width 49 height 20
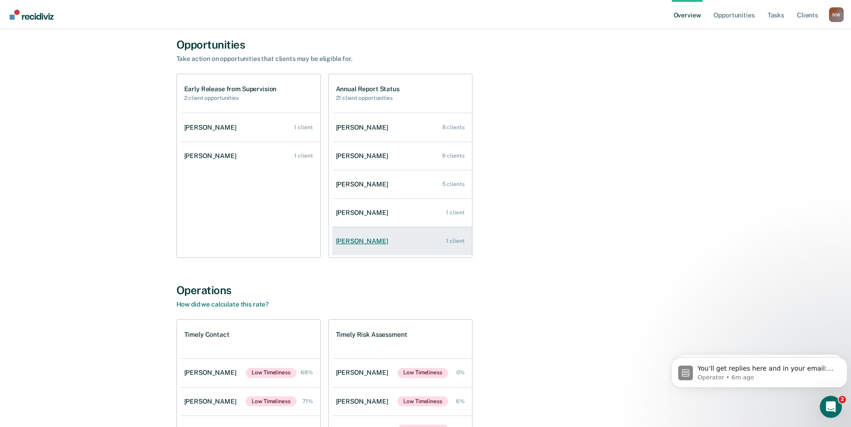
scroll to position [183, 0]
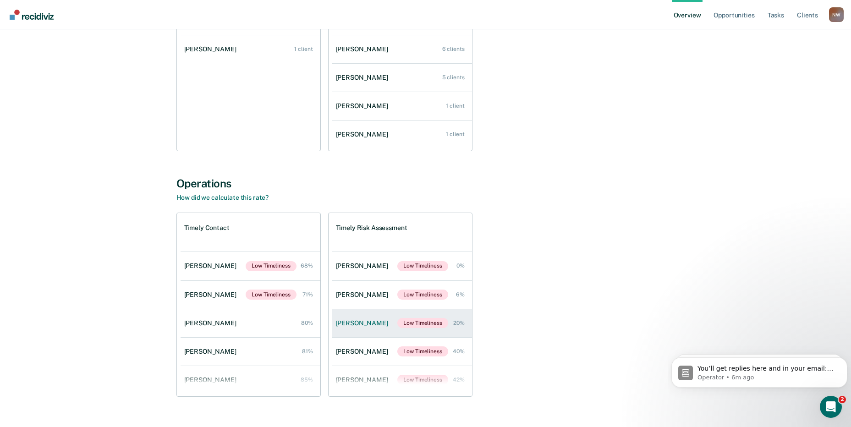
click at [375, 324] on div "[PERSON_NAME]" at bounding box center [364, 324] width 56 height 8
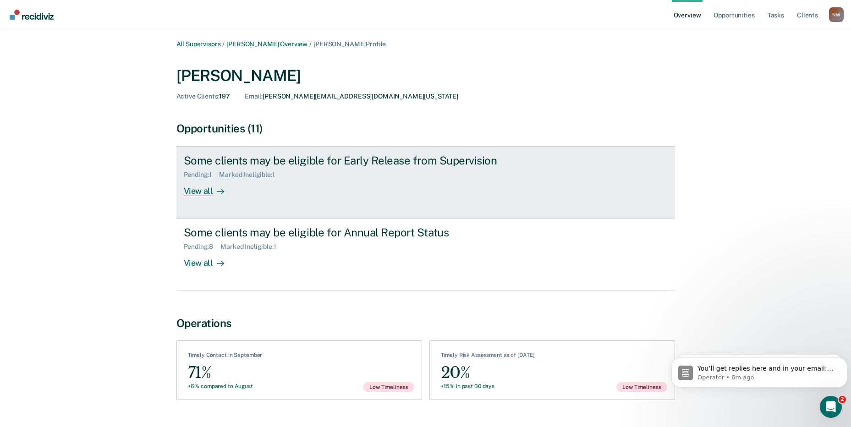
click at [218, 159] on div "Some clients may be eligible for Early Release from Supervision" at bounding box center [345, 160] width 322 height 13
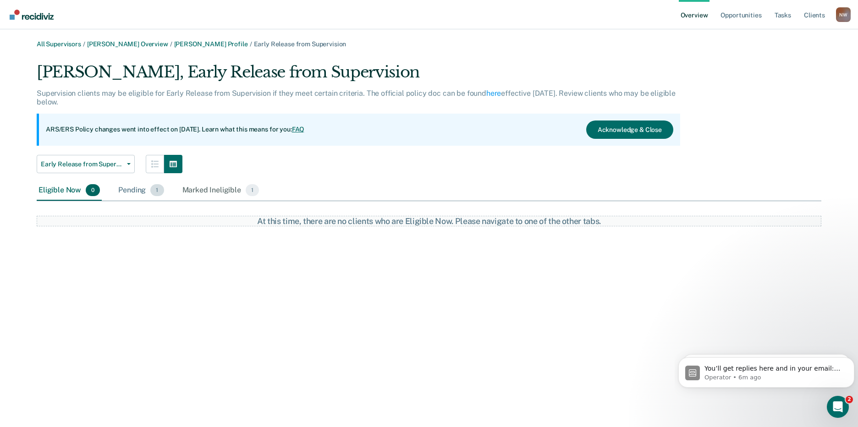
click at [119, 191] on div "Pending 1" at bounding box center [140, 191] width 49 height 20
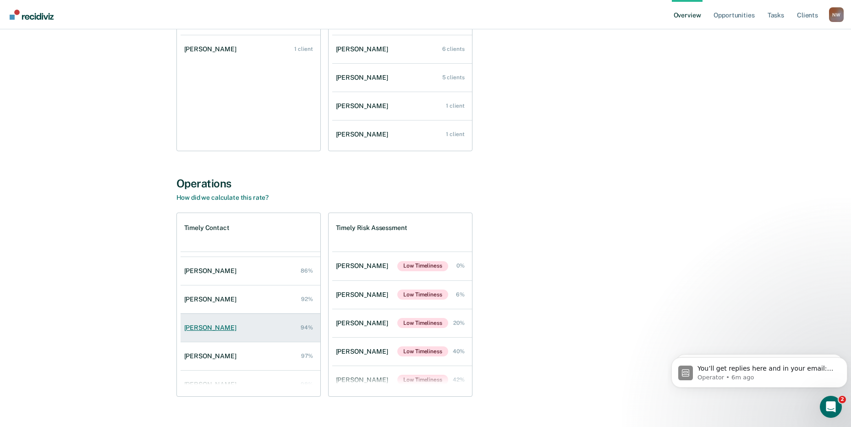
scroll to position [92, 0]
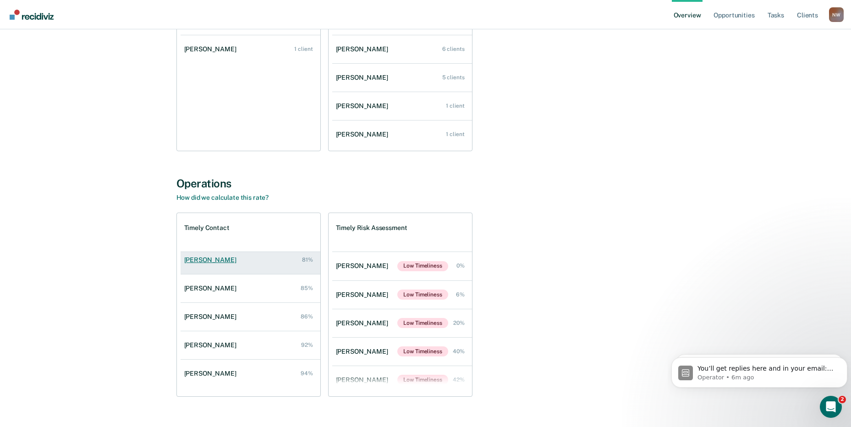
click at [203, 264] on div "[PERSON_NAME]" at bounding box center [212, 260] width 56 height 8
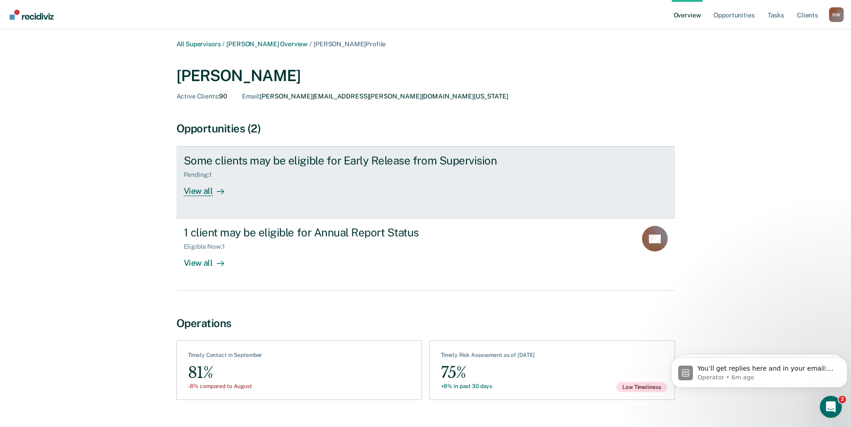
click at [213, 172] on div "Pending : 1" at bounding box center [202, 175] width 36 height 8
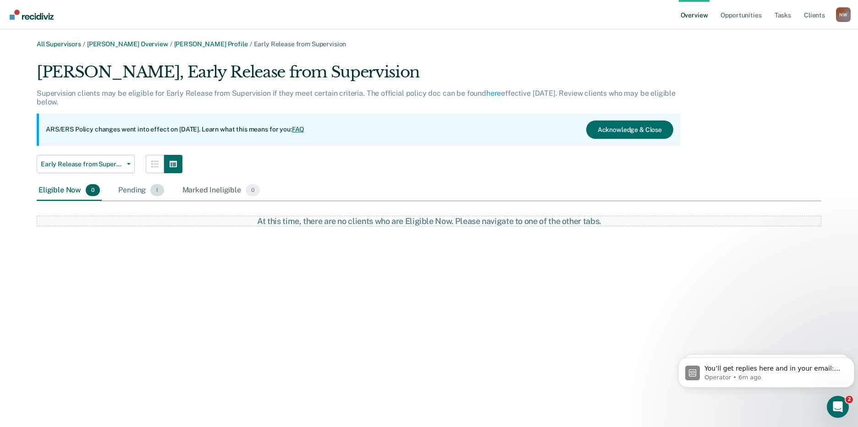
click at [132, 190] on div "Pending 1" at bounding box center [140, 191] width 49 height 20
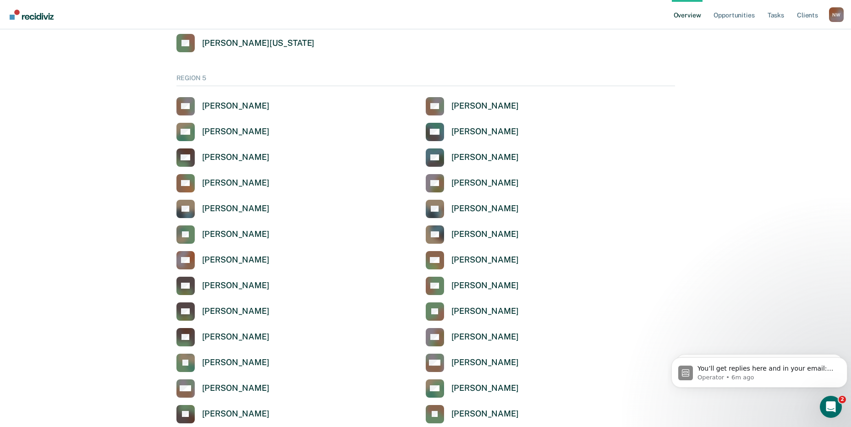
scroll to position [2916, 0]
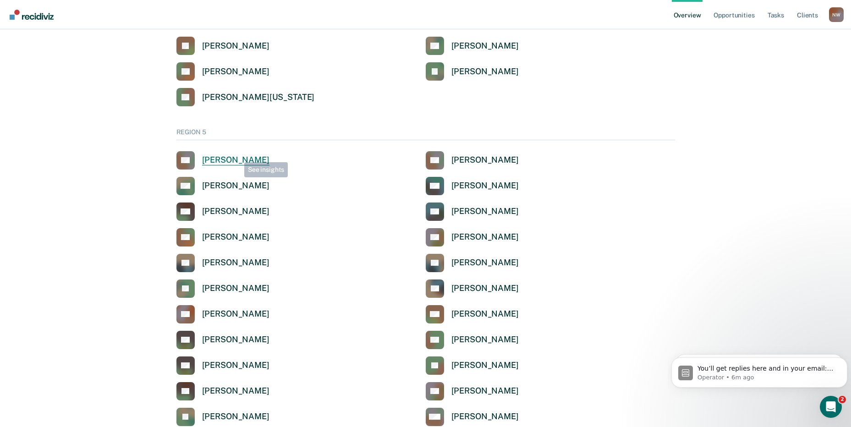
click at [231, 158] on div "[PERSON_NAME]" at bounding box center [235, 160] width 67 height 11
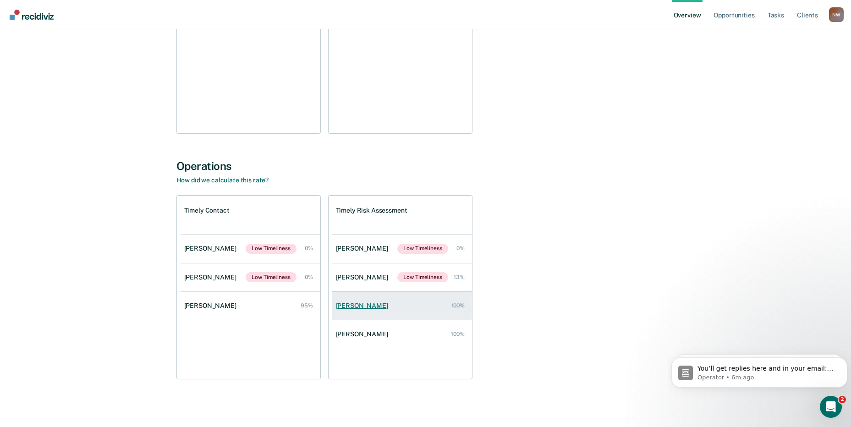
scroll to position [17, 0]
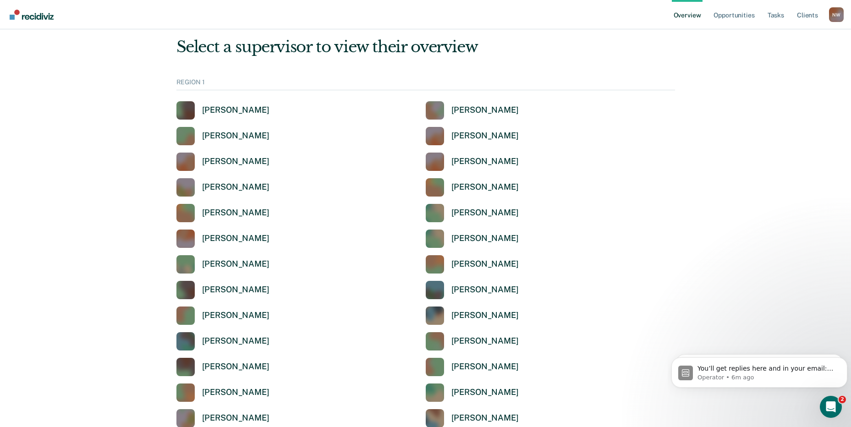
scroll to position [2916, 0]
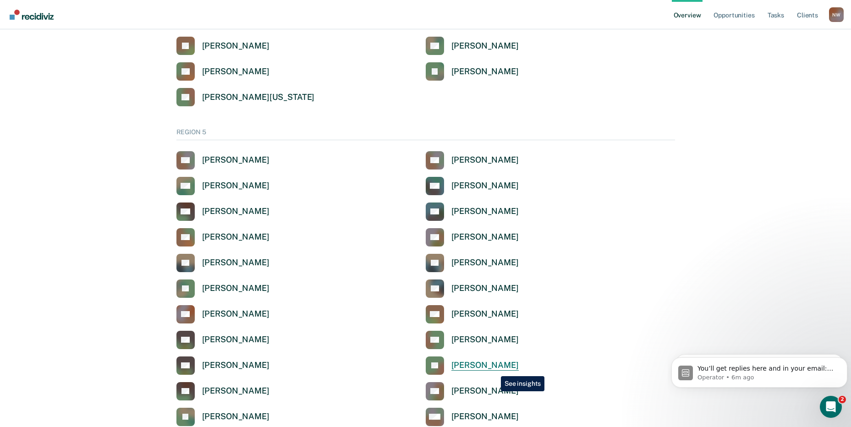
click at [494, 366] on div "[PERSON_NAME]" at bounding box center [485, 365] width 67 height 11
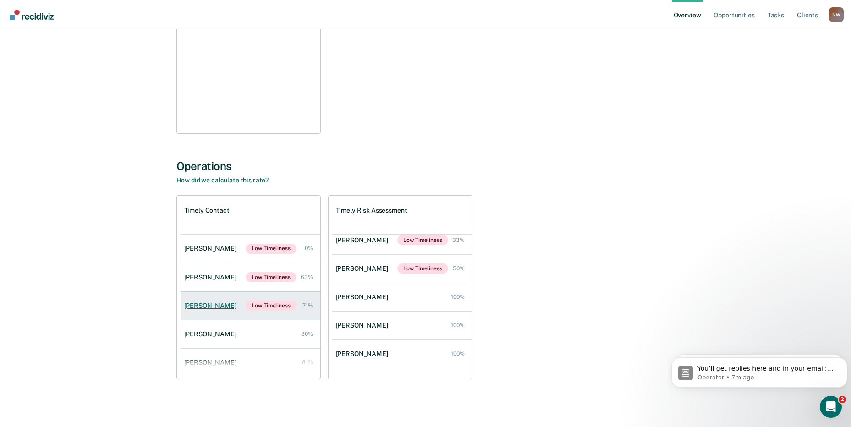
scroll to position [94, 0]
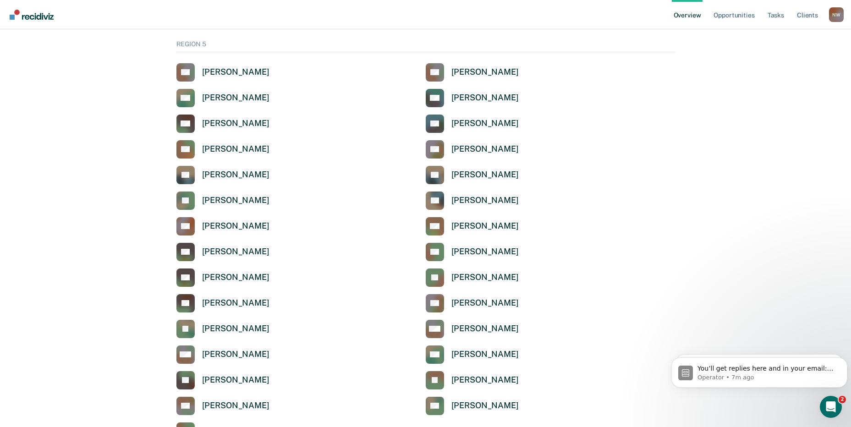
scroll to position [3007, 0]
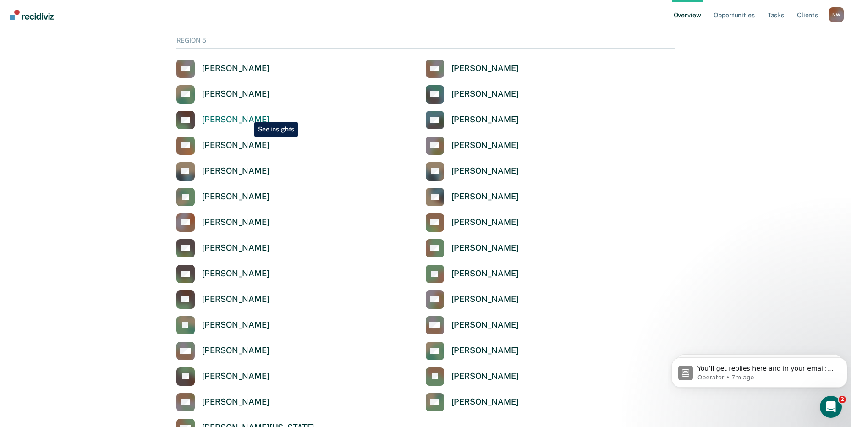
click at [248, 115] on div "[PERSON_NAME]" at bounding box center [235, 120] width 67 height 11
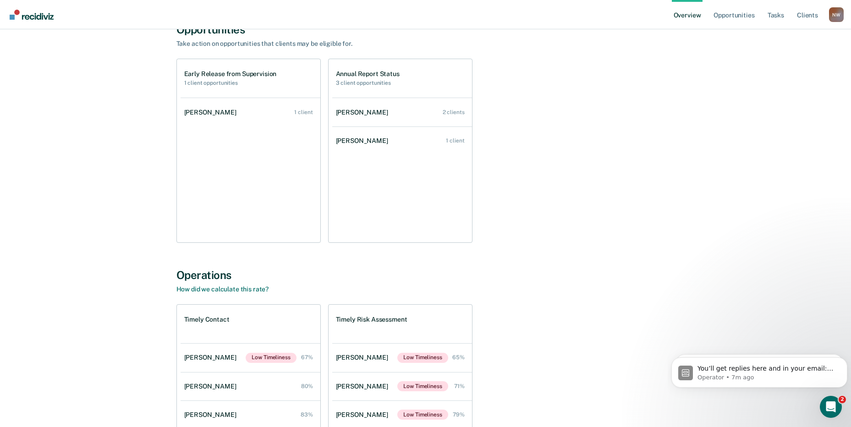
scroll to position [201, 0]
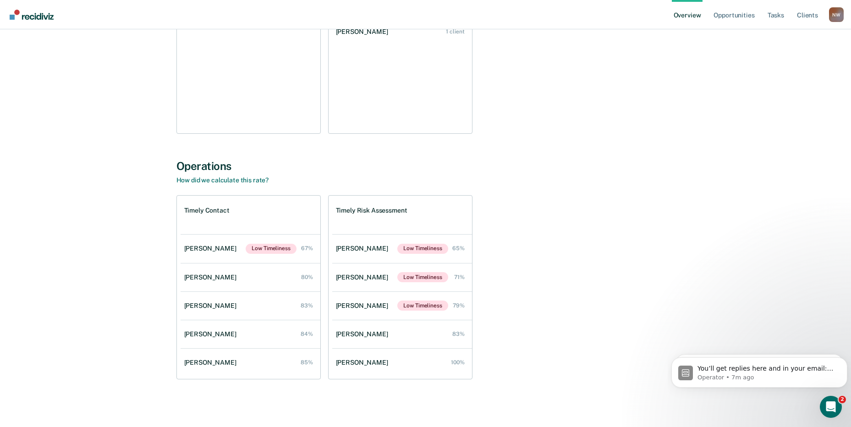
scroll to position [3007, 0]
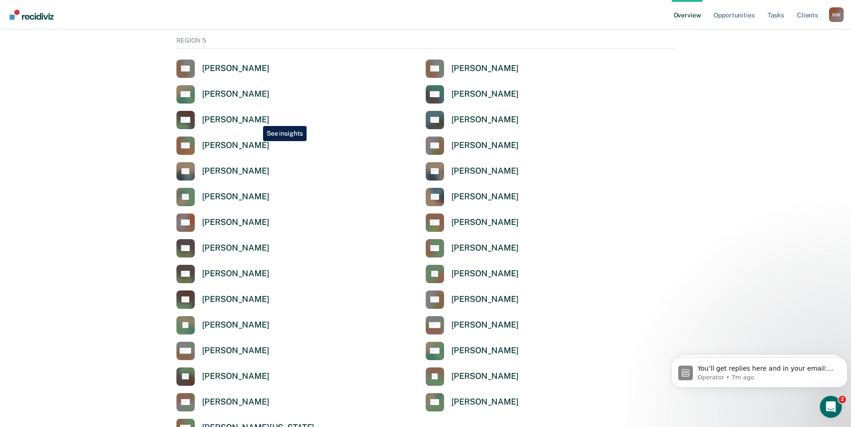
click at [256, 119] on div "[PERSON_NAME]" at bounding box center [235, 120] width 67 height 11
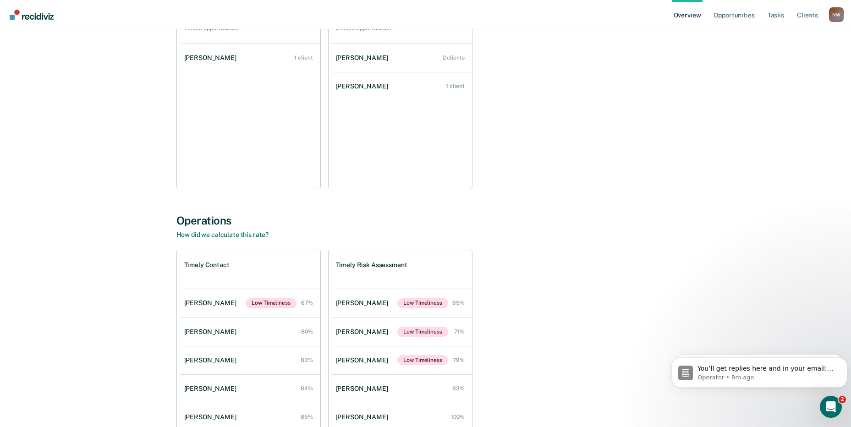
scroll to position [183, 0]
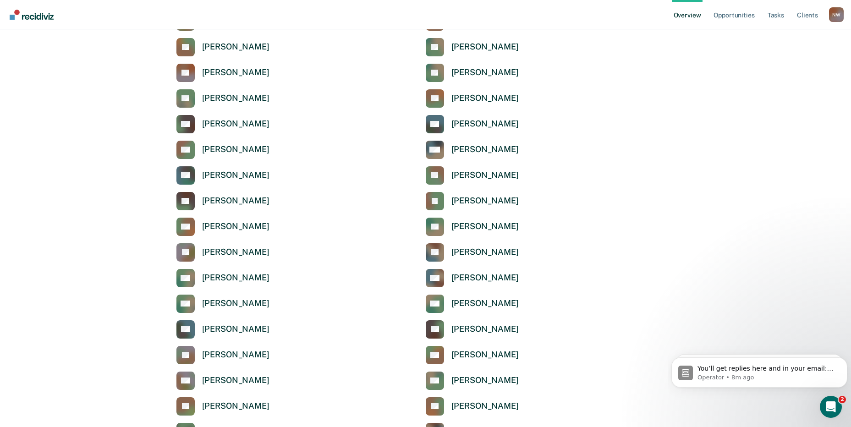
scroll to position [3007, 0]
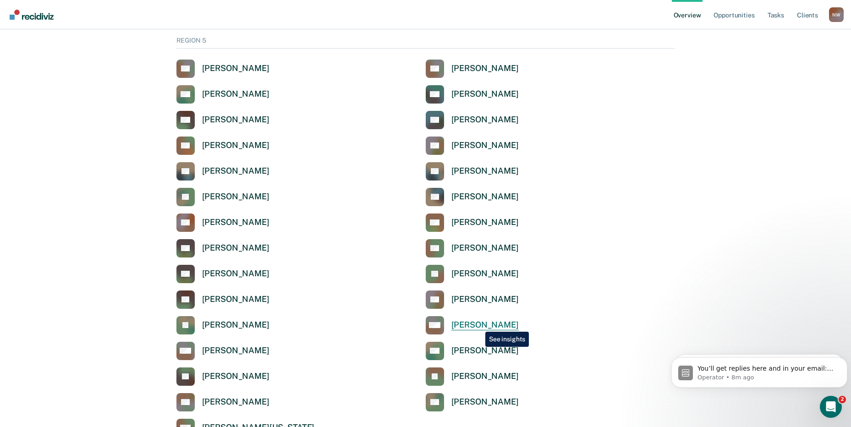
click at [479, 324] on div "[PERSON_NAME]" at bounding box center [485, 325] width 67 height 11
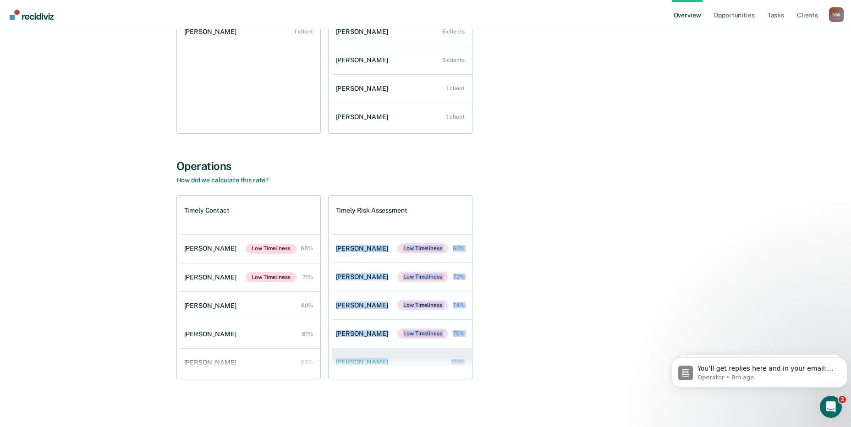
scroll to position [151, 0]
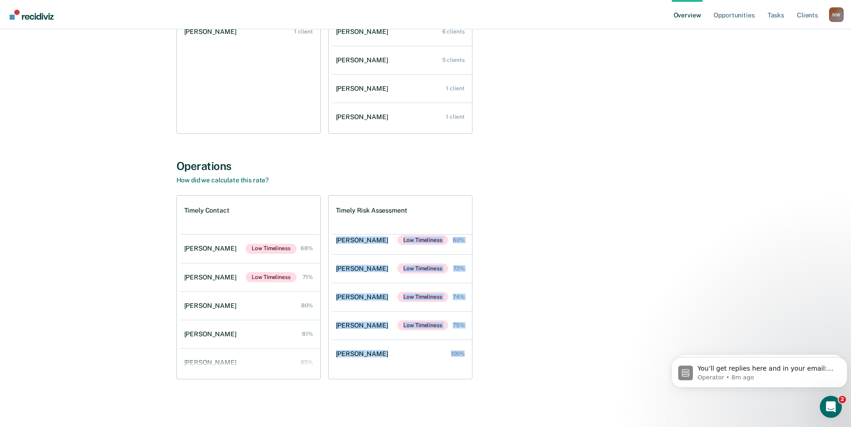
drag, startPoint x: 472, startPoint y: 296, endPoint x: 467, endPoint y: 377, distance: 81.3
click at [467, 377] on ul "[PERSON_NAME] Low Timeliness 0% [PERSON_NAME] Low Timeliness 6% [PERSON_NAME] L…" at bounding box center [402, 306] width 140 height 145
drag, startPoint x: 467, startPoint y: 377, endPoint x: 545, endPoint y: 310, distance: 103.1
click at [545, 310] on div "Timely Contact [PERSON_NAME] Low Timeliness 68% [PERSON_NAME] Low Timeliness 71…" at bounding box center [425, 287] width 499 height 184
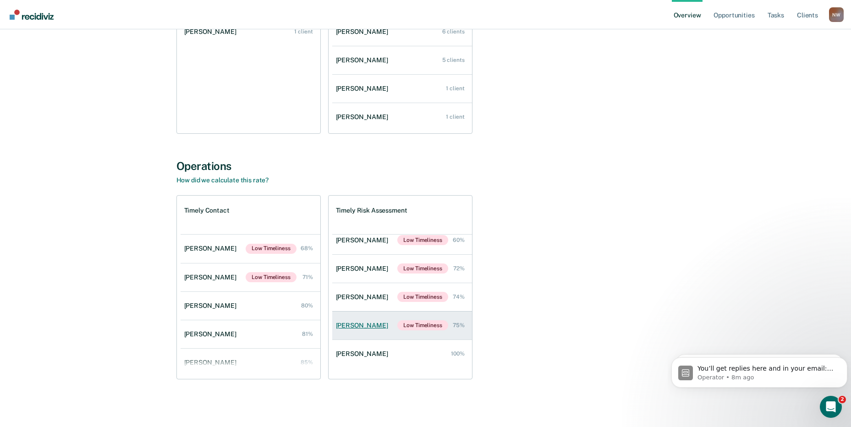
click at [372, 327] on div "[PERSON_NAME]" at bounding box center [364, 326] width 56 height 8
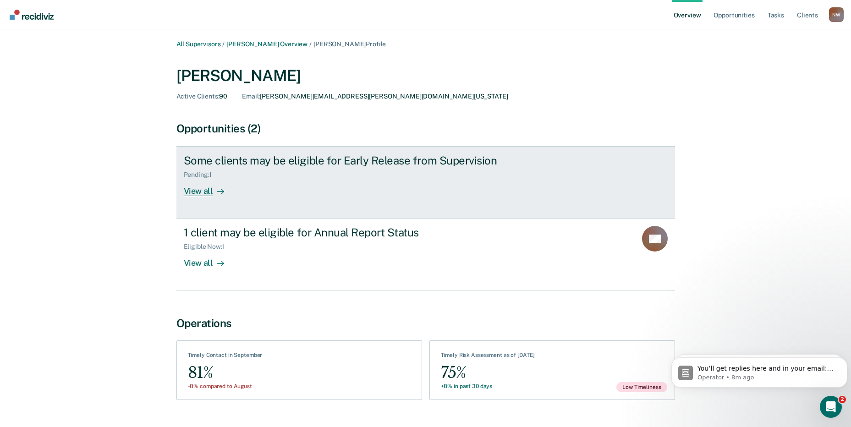
click at [226, 167] on div "Pending : 1" at bounding box center [345, 172] width 322 height 11
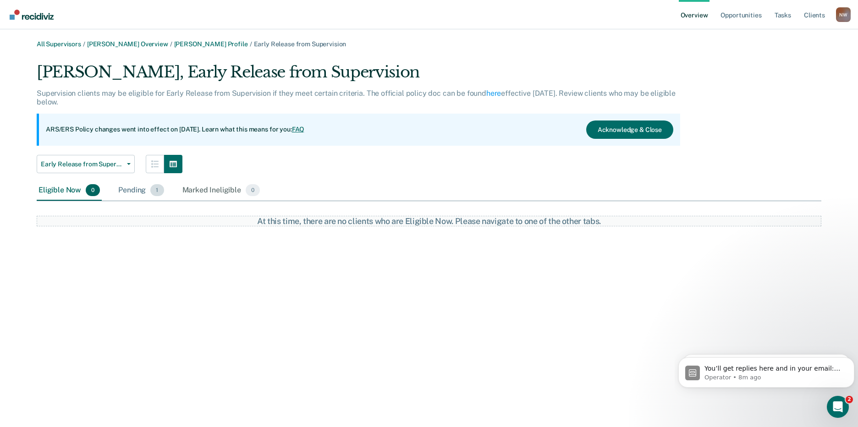
click at [131, 191] on div "Pending 1" at bounding box center [140, 191] width 49 height 20
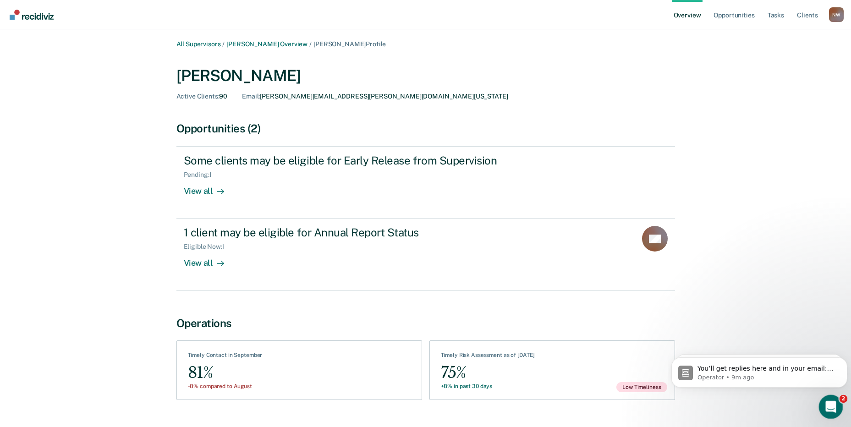
click at [826, 402] on icon "Open Intercom Messenger" at bounding box center [829, 405] width 15 height 15
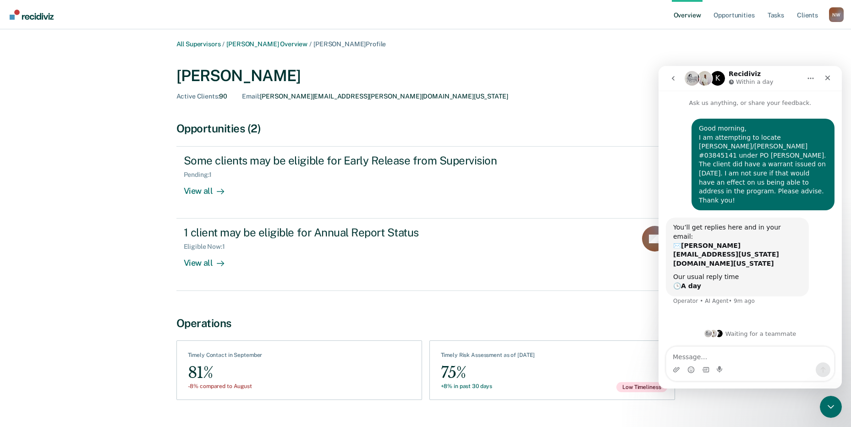
click at [693, 356] on textarea "Message…" at bounding box center [751, 355] width 168 height 16
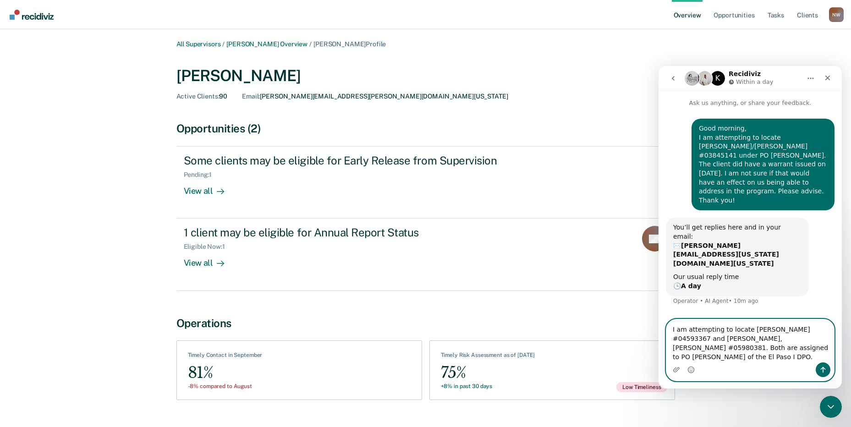
click at [746, 338] on textarea "I am attempting to locate [PERSON_NAME] #04593367 and [PERSON_NAME], [PERSON_NA…" at bounding box center [751, 341] width 168 height 43
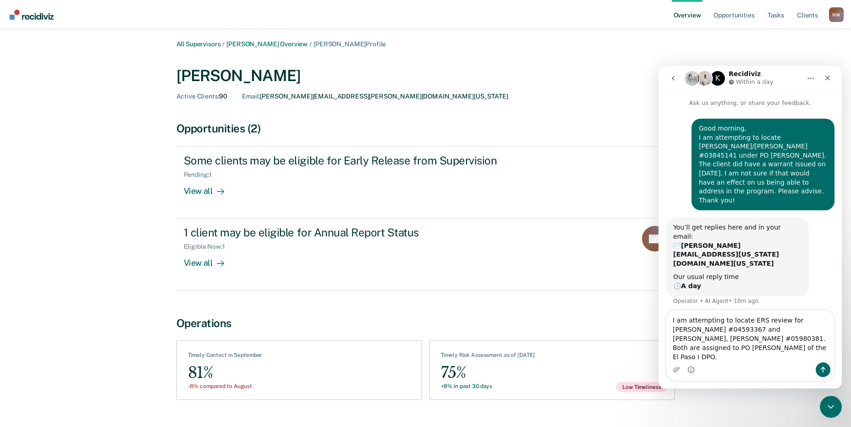
drag, startPoint x: 776, startPoint y: 162, endPoint x: 707, endPoint y: 171, distance: 68.8
click at [707, 171] on div "Good morning, I am attempting to locate [PERSON_NAME]/[PERSON_NAME] #03845141 u…" at bounding box center [763, 164] width 128 height 81
drag, startPoint x: 730, startPoint y: 176, endPoint x: 692, endPoint y: 293, distance: 123.1
click at [692, 293] on div "Good morning, I am attempting to locate [PERSON_NAME]/[PERSON_NAME] #03845141 u…" at bounding box center [750, 212] width 183 height 209
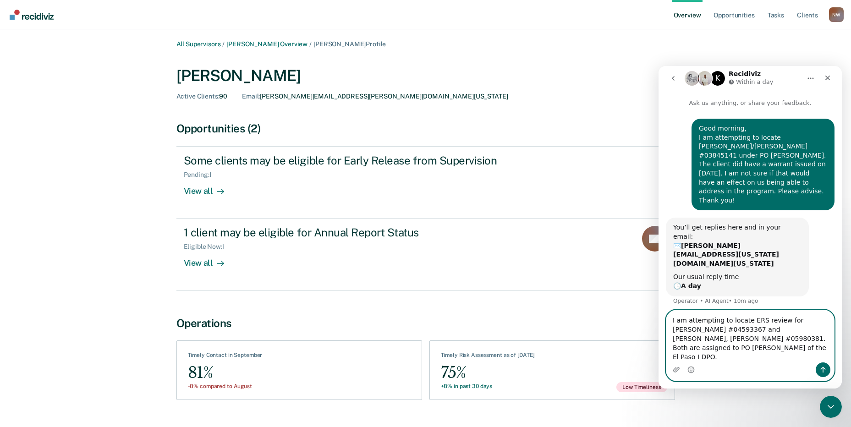
click at [816, 355] on textarea "I am attempting to locate ERS review for [PERSON_NAME] #04593367 and [PERSON_NA…" at bounding box center [751, 336] width 168 height 52
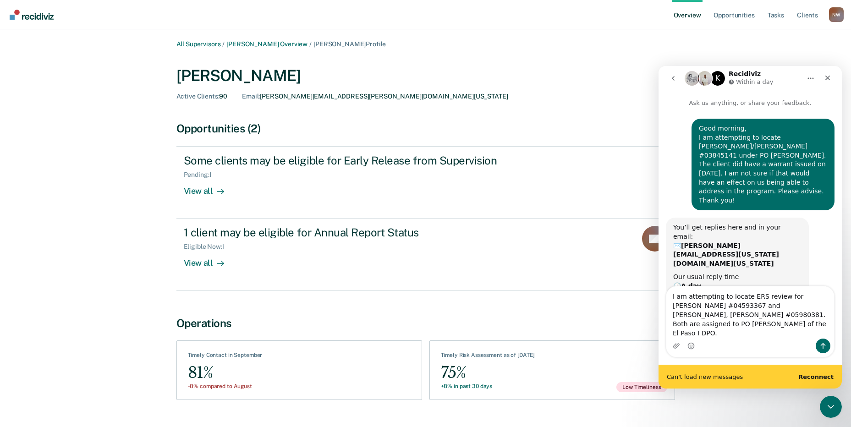
click at [812, 379] on b "Reconnect" at bounding box center [816, 377] width 35 height 7
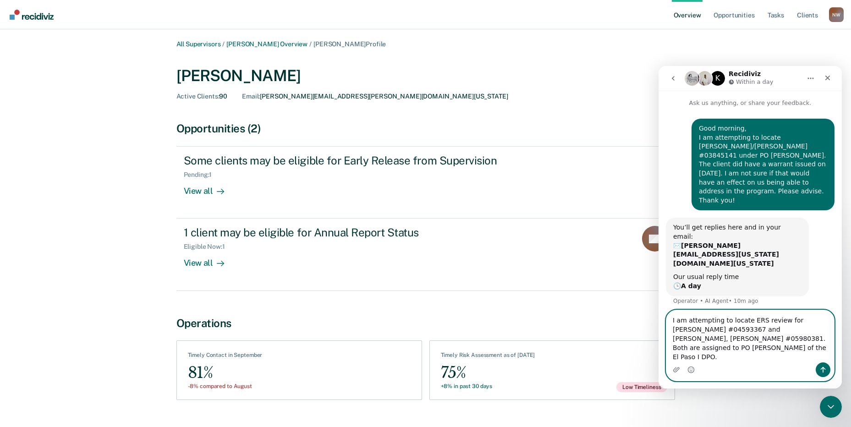
click at [777, 338] on textarea "I am attempting to locate ERS review for [PERSON_NAME] #04593367 and [PERSON_NA…" at bounding box center [751, 336] width 168 height 52
click at [814, 358] on textarea "I am attempting to locate ERS reviews for [PERSON_NAME] #04593367 and [PERSON_N…" at bounding box center [751, 336] width 168 height 52
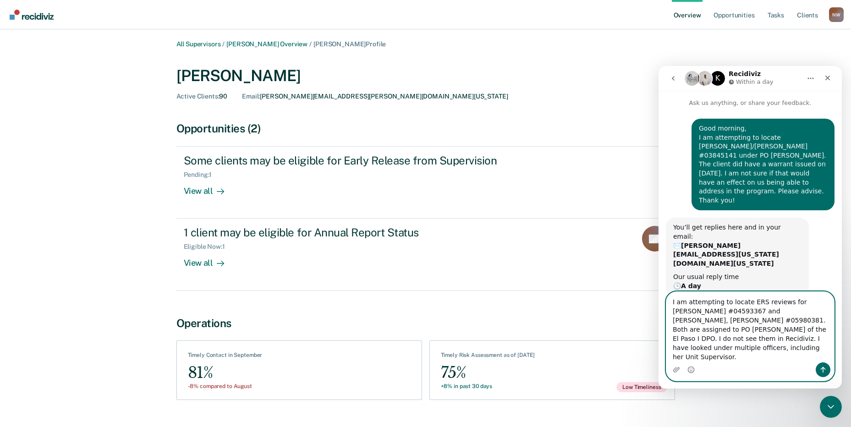
type textarea "I am attempting to locate ERS reviews for [PERSON_NAME] #04593367 and [PERSON_N…"
click at [825, 365] on button "Send a message…" at bounding box center [823, 370] width 15 height 15
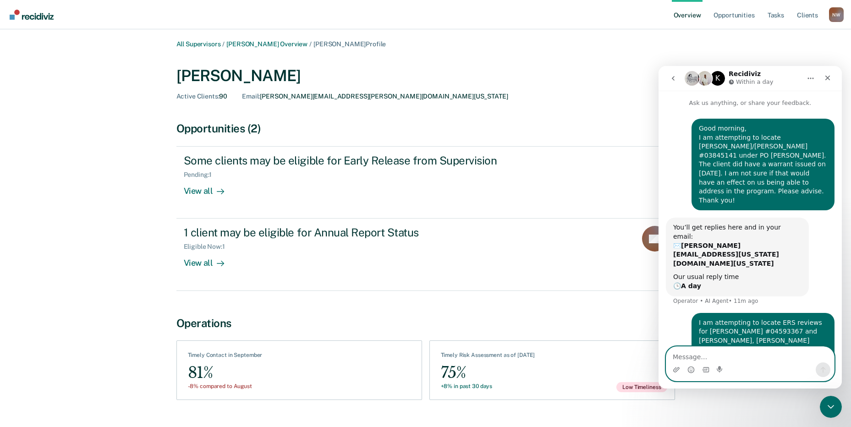
scroll to position [22, 0]
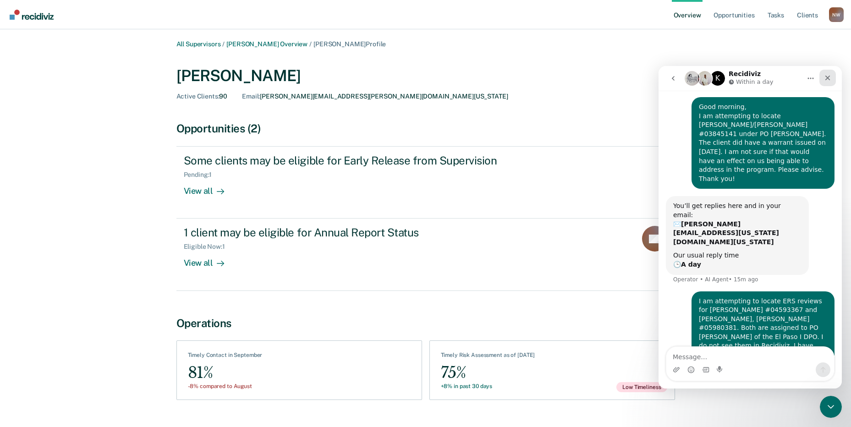
click at [827, 79] on icon "Close" at bounding box center [828, 78] width 5 height 5
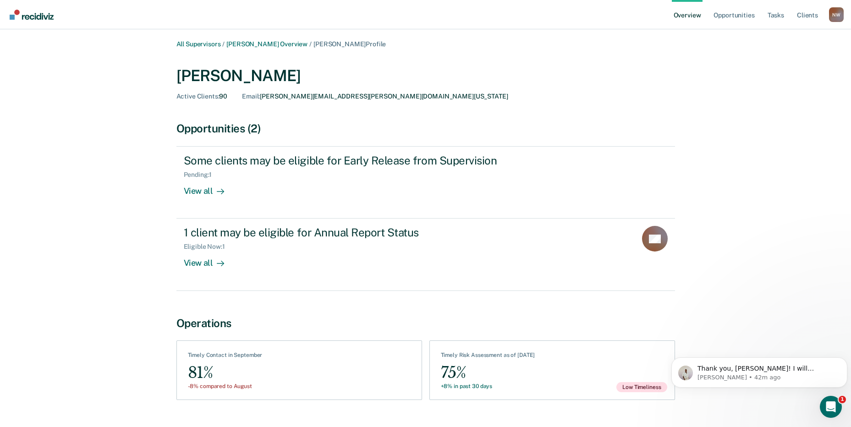
scroll to position [0, 0]
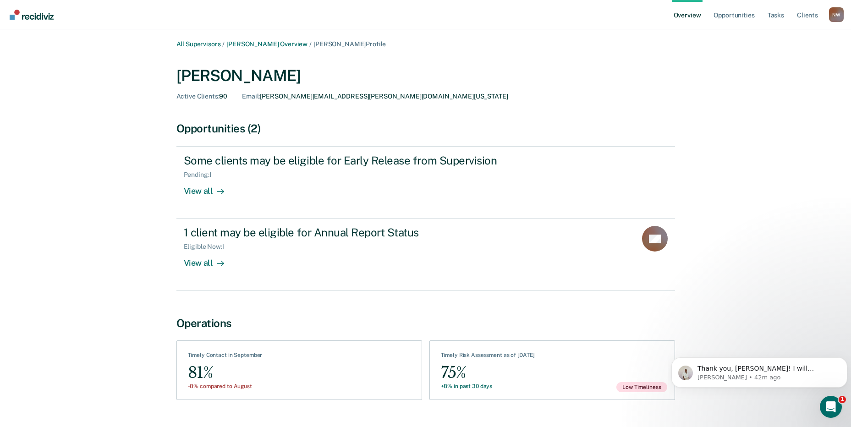
click at [841, 15] on div "N W" at bounding box center [836, 14] width 15 height 15
click at [793, 73] on link "Log Out" at bounding box center [799, 71] width 59 height 8
